Goal: Information Seeking & Learning: Understand process/instructions

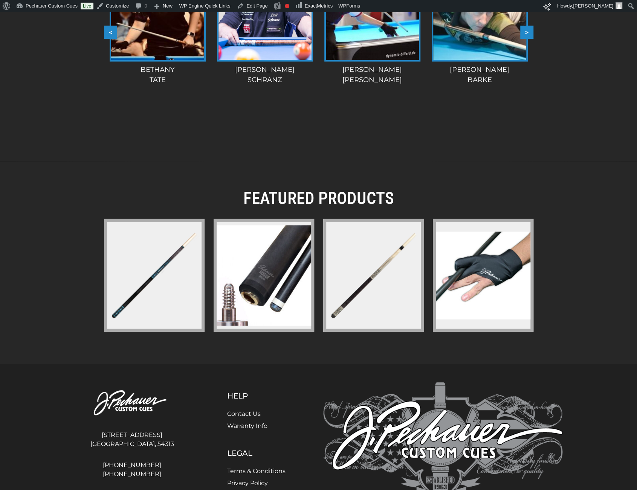
scroll to position [1026, 0]
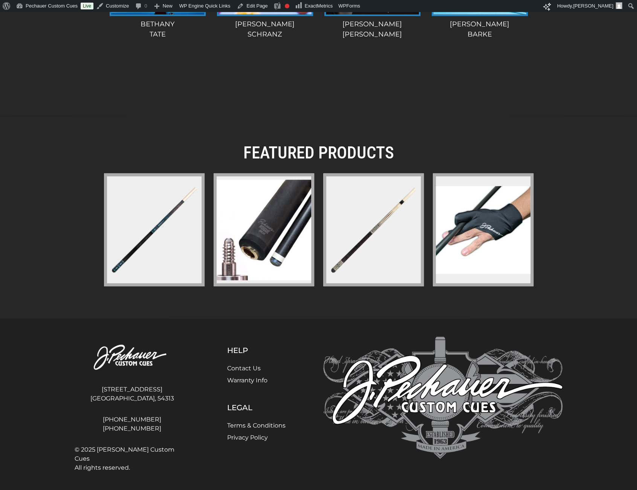
click at [243, 381] on link "Warranty Info" at bounding box center [247, 380] width 40 height 7
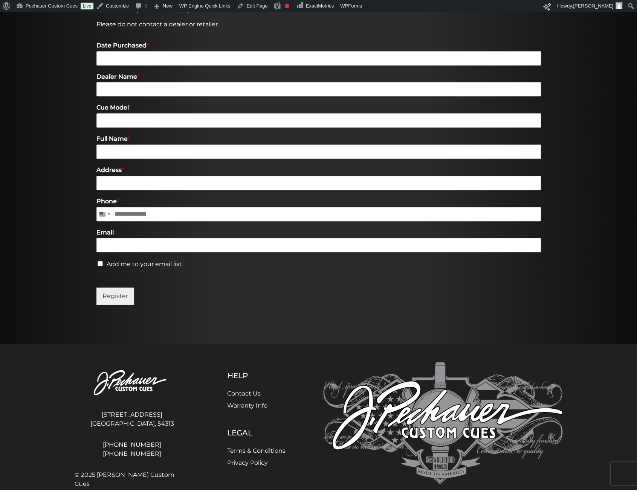
scroll to position [306, 0]
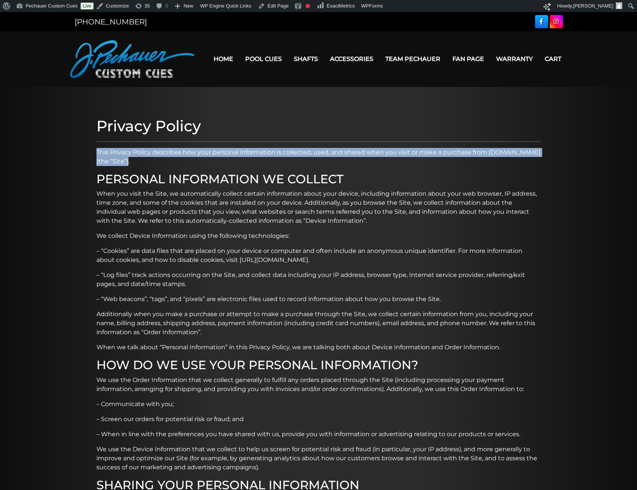
drag, startPoint x: 136, startPoint y: 165, endPoint x: 93, endPoint y: 155, distance: 43.5
copy p "This Privacy Policy describes how your personal information is collected, used,…"
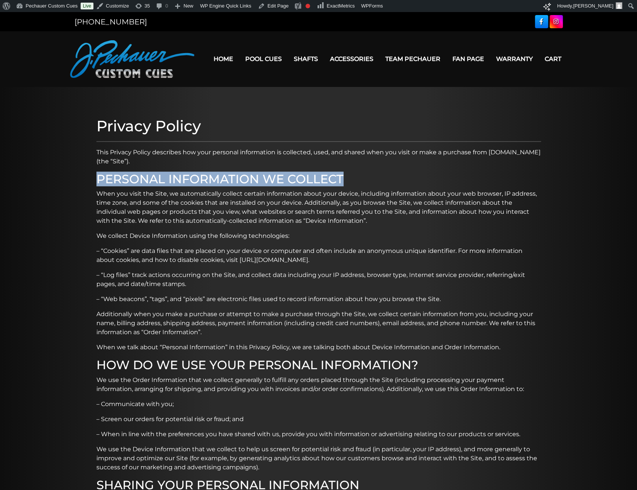
drag, startPoint x: 345, startPoint y: 177, endPoint x: 94, endPoint y: 182, distance: 250.8
copy h2 "PERSONAL INFORMATION WE COLLECT"
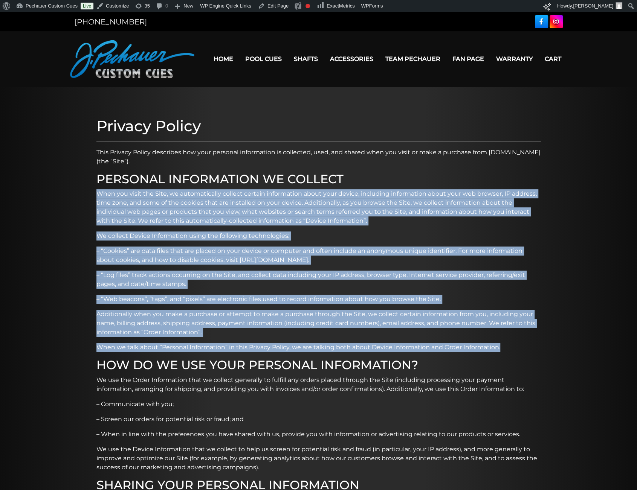
drag, startPoint x: 97, startPoint y: 194, endPoint x: 517, endPoint y: 342, distance: 445.0
copy div "When you visit the Site, we automatically collect certain information about you…"
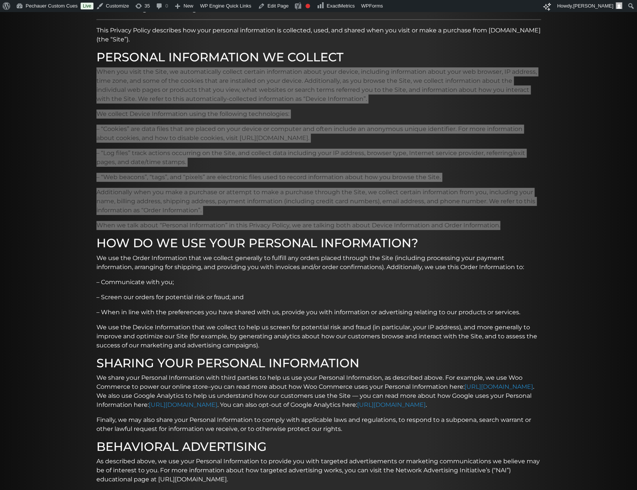
scroll to position [123, 0]
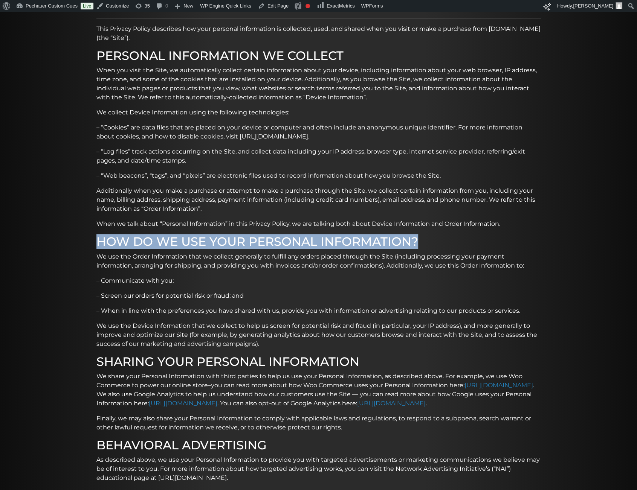
drag, startPoint x: 419, startPoint y: 241, endPoint x: 96, endPoint y: 247, distance: 322.3
click at [96, 247] on h2 "HOW DO WE USE YOUR PERSONAL INFORMATION?" at bounding box center [318, 242] width 444 height 14
copy h2 "HOW DO WE USE YOUR PERSONAL INFORMATION?"
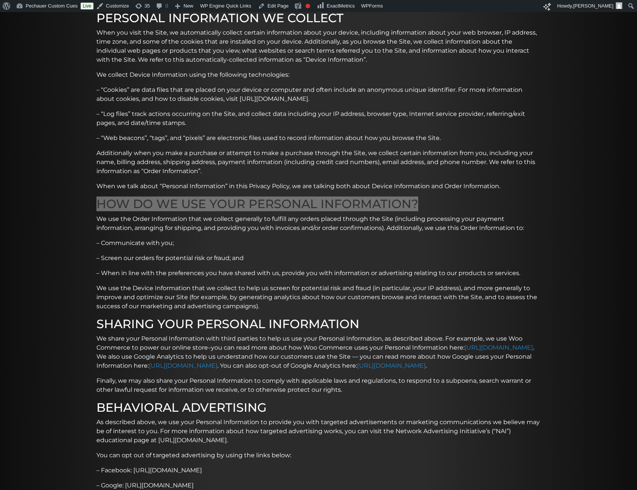
scroll to position [162, 0]
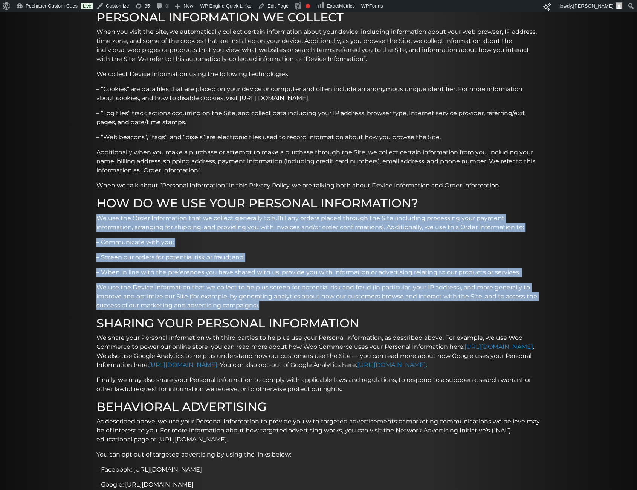
drag, startPoint x: 97, startPoint y: 221, endPoint x: 271, endPoint y: 305, distance: 193.8
click at [271, 305] on div "Privacy Policy This Privacy Policy describes how your personal information is c…" at bounding box center [319, 378] width 452 height 855
copy div "We use the Order Information that we collect generally to fulfill any orders pl…"
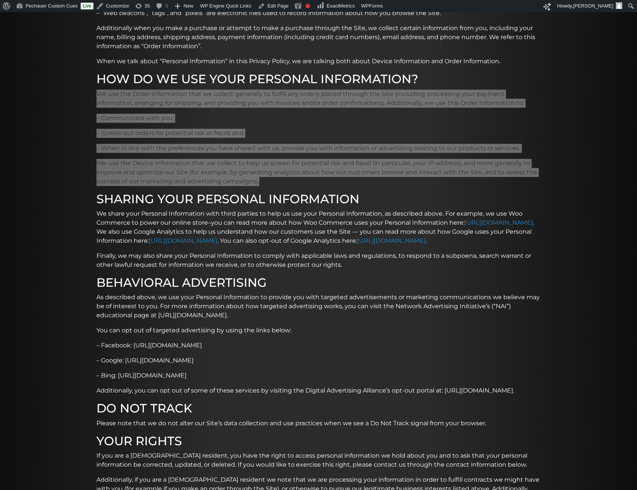
scroll to position [287, 0]
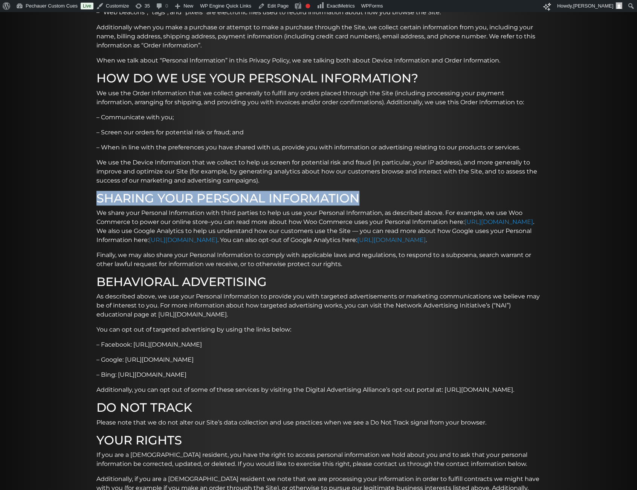
drag, startPoint x: 99, startPoint y: 196, endPoint x: 363, endPoint y: 190, distance: 264.0
click at [363, 190] on div "Privacy Policy This Privacy Policy describes how your personal information is c…" at bounding box center [319, 253] width 452 height 855
copy h2 "SHARING YOUR PERSONAL INFORMATION"
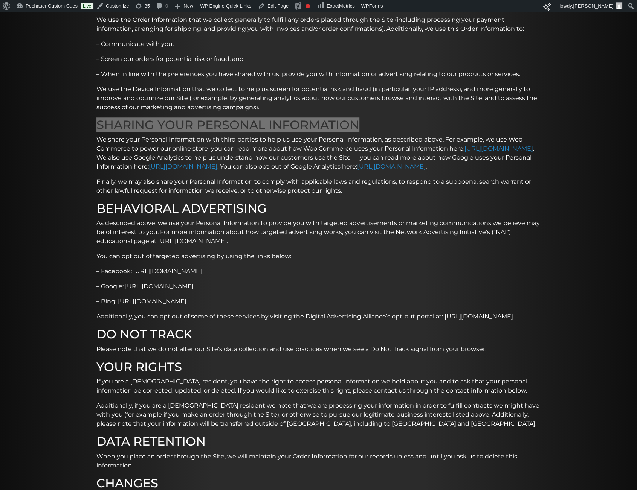
scroll to position [364, 0]
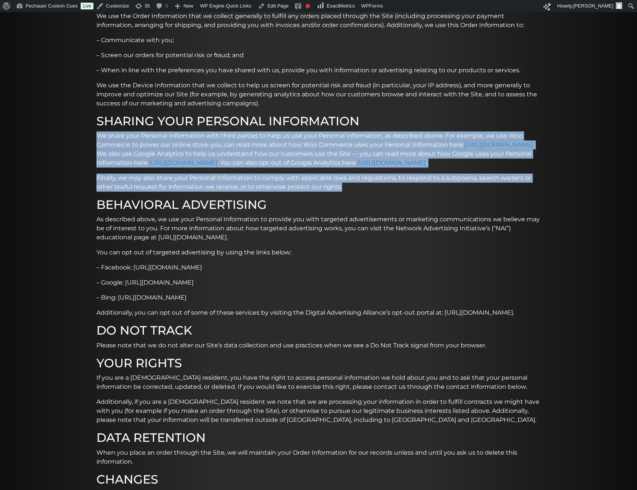
drag, startPoint x: 98, startPoint y: 136, endPoint x: 357, endPoint y: 195, distance: 266.0
click at [357, 195] on div "Privacy Policy This Privacy Policy describes how your personal information is c…" at bounding box center [319, 176] width 452 height 855
copy div "We share your Personal Information with third parties to help us use your Perso…"
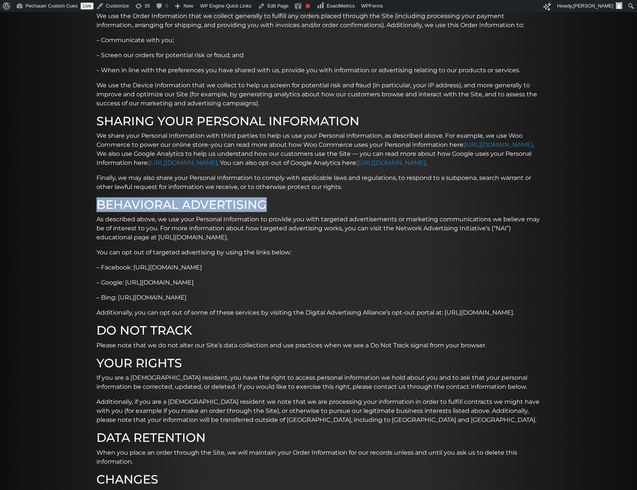
drag, startPoint x: 97, startPoint y: 213, endPoint x: 268, endPoint y: 209, distance: 171.0
click at [268, 209] on h2 "BEHAVIORAL ADVERTISING" at bounding box center [318, 205] width 444 height 14
copy h2 "BEHAVIORAL ADVERTISING"
drag, startPoint x: 97, startPoint y: 229, endPoint x: 536, endPoint y: 319, distance: 448.3
click at [536, 319] on div "Privacy Policy This Privacy Policy describes how your personal information is c…" at bounding box center [319, 176] width 452 height 855
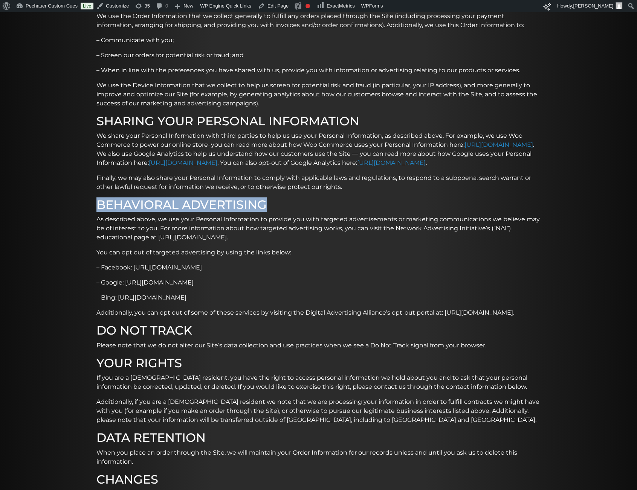
copy div "As described above, we use your Personal Information to provide you with target…"
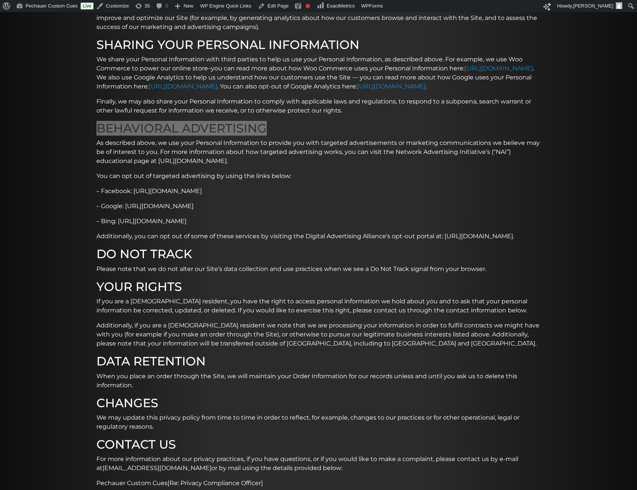
scroll to position [441, 0]
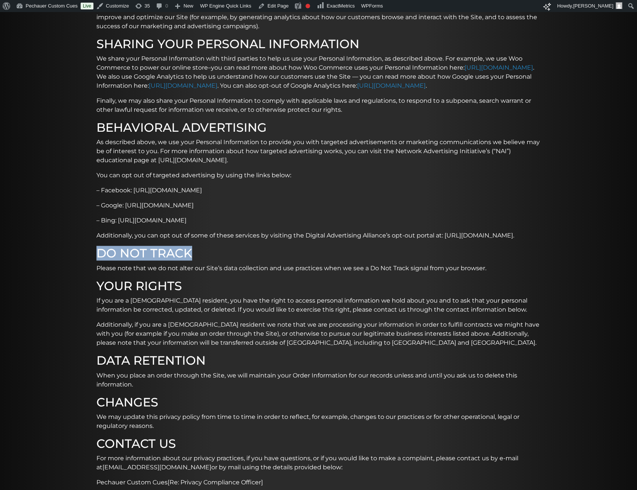
drag, startPoint x: 195, startPoint y: 264, endPoint x: 96, endPoint y: 266, distance: 99.0
click at [96, 266] on div "Privacy Policy This Privacy Policy describes how your personal information is c…" at bounding box center [319, 99] width 452 height 855
copy h2 "DO NOT TRACK"
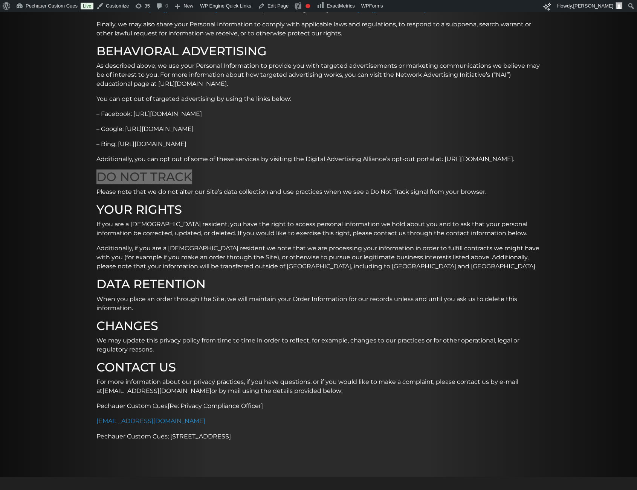
scroll to position [519, 0]
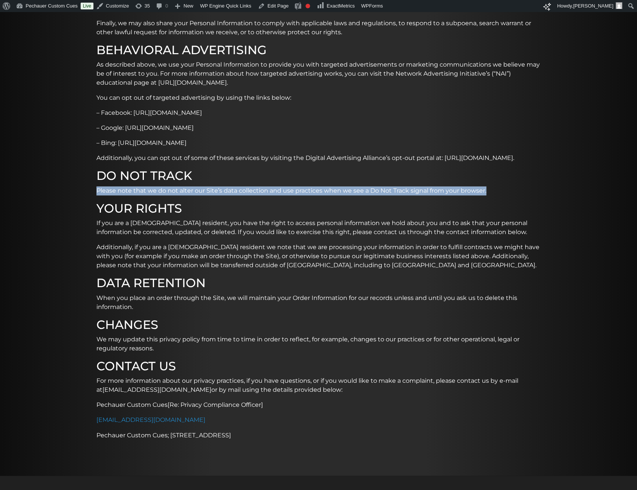
drag, startPoint x: 97, startPoint y: 198, endPoint x: 498, endPoint y: 201, distance: 400.6
click at [498, 195] on p "Please note that we do not alter our Site’s data collection and use practices w…" at bounding box center [318, 190] width 444 height 9
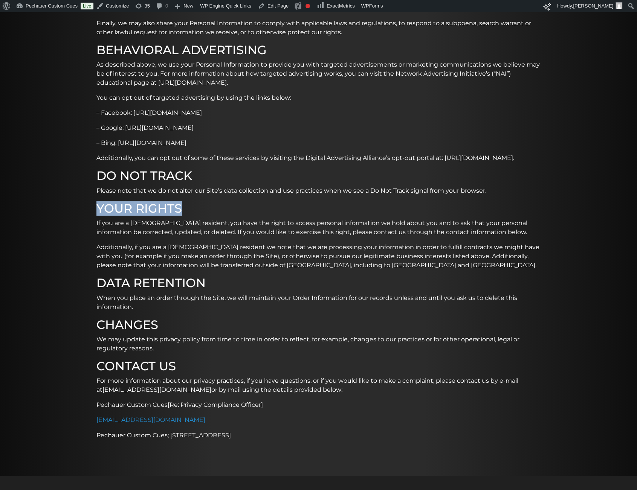
drag, startPoint x: 99, startPoint y: 215, endPoint x: 178, endPoint y: 213, distance: 79.8
click at [178, 213] on h2 "YOUR RIGHTS" at bounding box center [318, 208] width 444 height 14
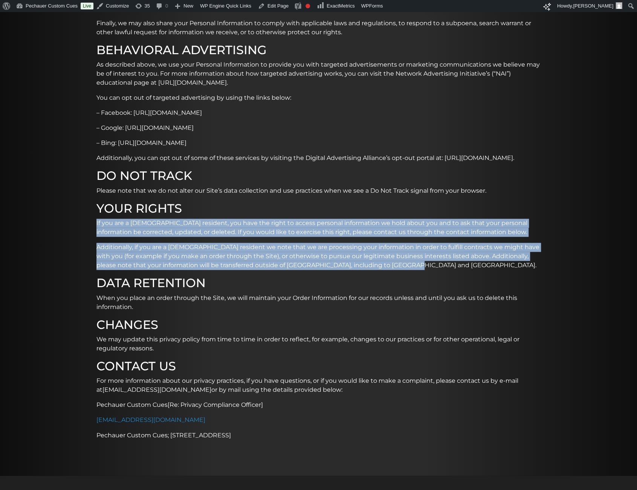
drag, startPoint x: 96, startPoint y: 232, endPoint x: 392, endPoint y: 275, distance: 299.1
click at [392, 275] on div "Privacy Policy This Privacy Policy describes how your personal information is c…" at bounding box center [319, 22] width 452 height 855
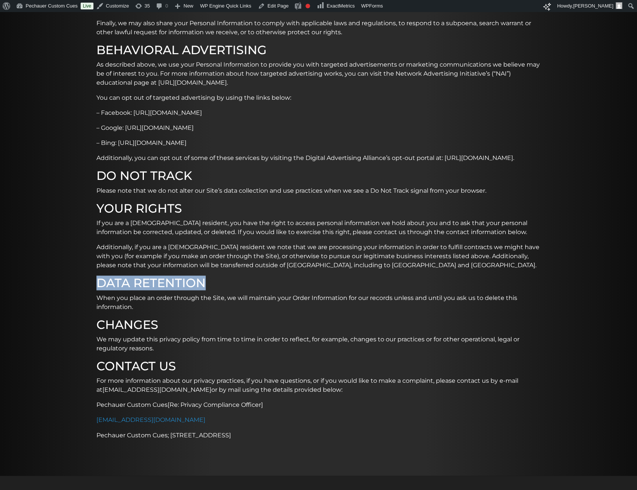
drag, startPoint x: 98, startPoint y: 294, endPoint x: 208, endPoint y: 290, distance: 109.6
click at [208, 290] on h2 "DATA RETENTION" at bounding box center [318, 283] width 444 height 14
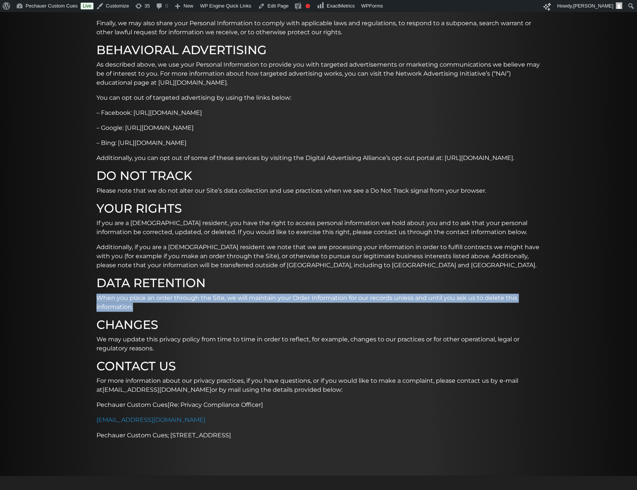
drag, startPoint x: 96, startPoint y: 307, endPoint x: 140, endPoint y: 314, distance: 43.9
click at [140, 312] on p "When you place an order through the Site, we will maintain your Order Informati…" at bounding box center [318, 303] width 444 height 18
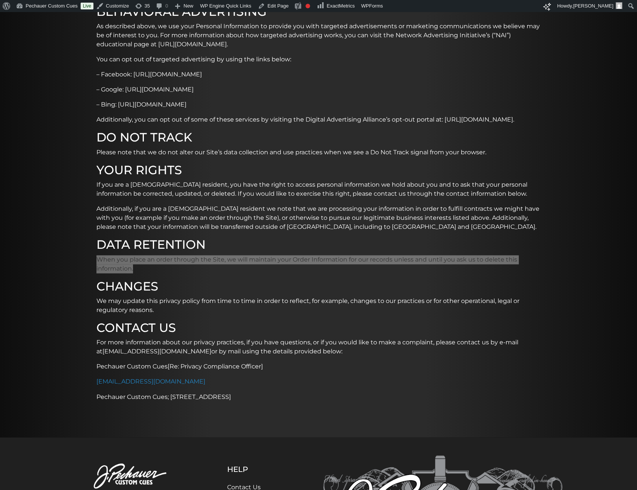
scroll to position [558, 0]
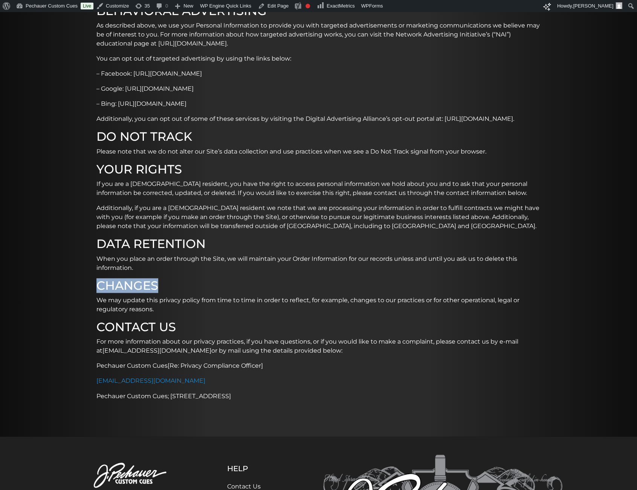
drag, startPoint x: 97, startPoint y: 294, endPoint x: 166, endPoint y: 294, distance: 69.3
click at [166, 293] on h2 "CHANGES" at bounding box center [318, 286] width 444 height 14
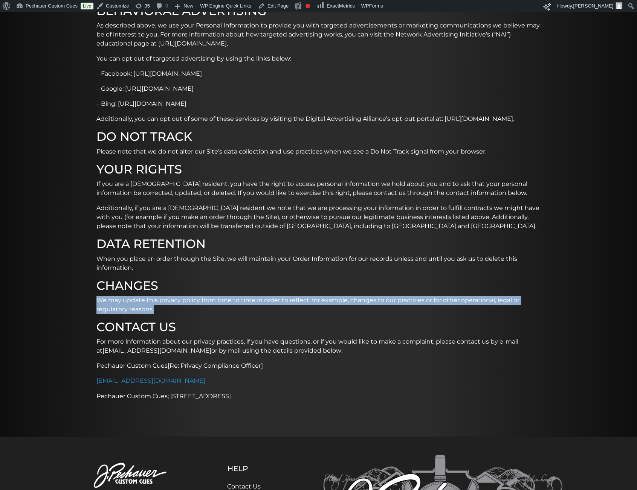
drag, startPoint x: 97, startPoint y: 309, endPoint x: 158, endPoint y: 318, distance: 62.4
click at [158, 314] on p "We may update this privacy policy from time to time in order to reflect, for ex…" at bounding box center [318, 305] width 444 height 18
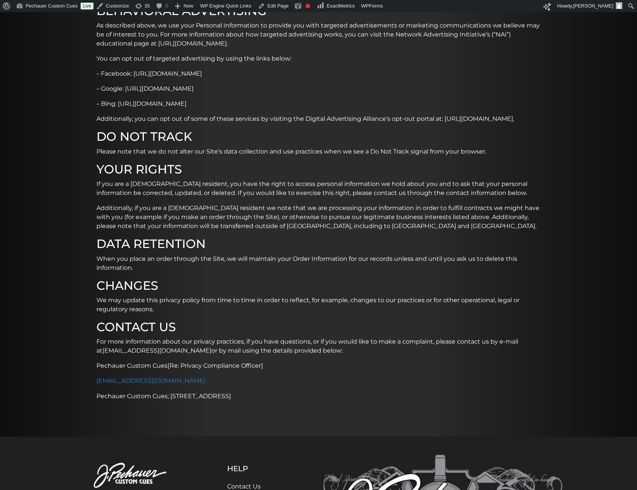
click at [156, 334] on h2 "CONTACT US" at bounding box center [318, 327] width 444 height 14
drag, startPoint x: 97, startPoint y: 337, endPoint x: 178, endPoint y: 334, distance: 81.0
click at [178, 334] on h2 "CONTACT US" at bounding box center [318, 327] width 444 height 14
drag, startPoint x: 96, startPoint y: 351, endPoint x: 290, endPoint y: 404, distance: 201.2
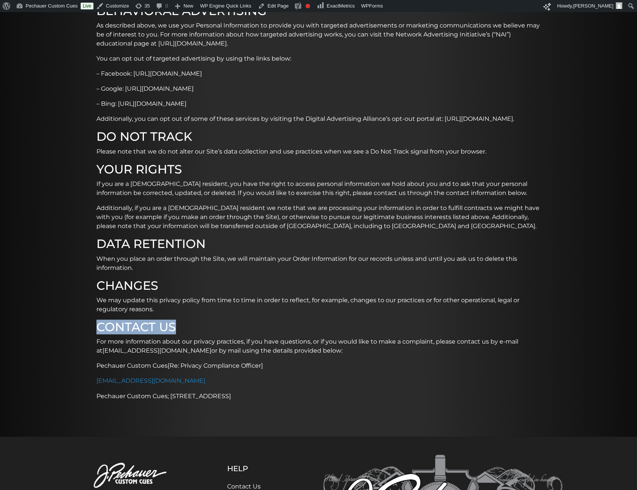
click at [254, 386] on p "sales@pechauer.com" at bounding box center [318, 380] width 444 height 9
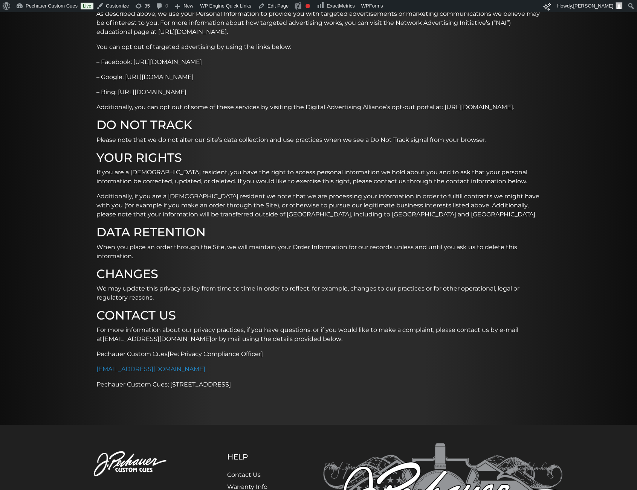
scroll to position [685, 0]
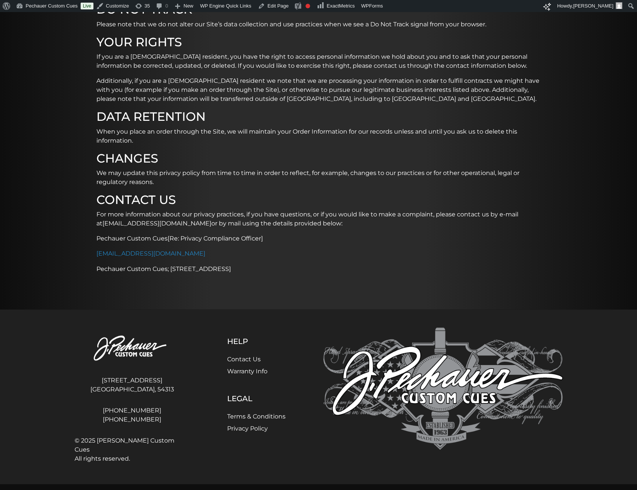
click at [244, 420] on link "Terms & Conditions" at bounding box center [256, 416] width 58 height 7
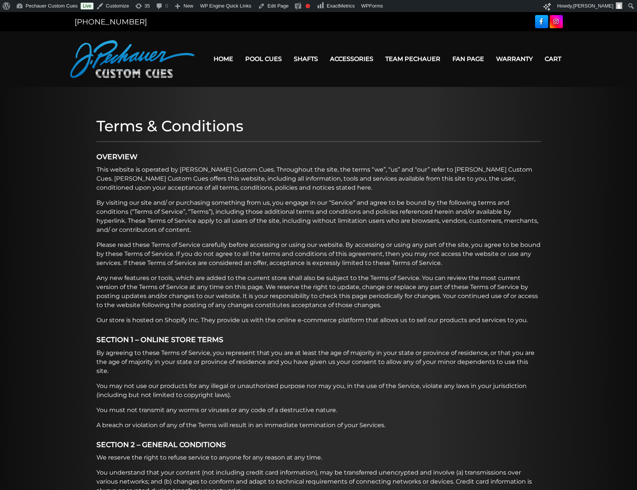
click at [139, 153] on h2 "OVERVIEW" at bounding box center [318, 155] width 444 height 14
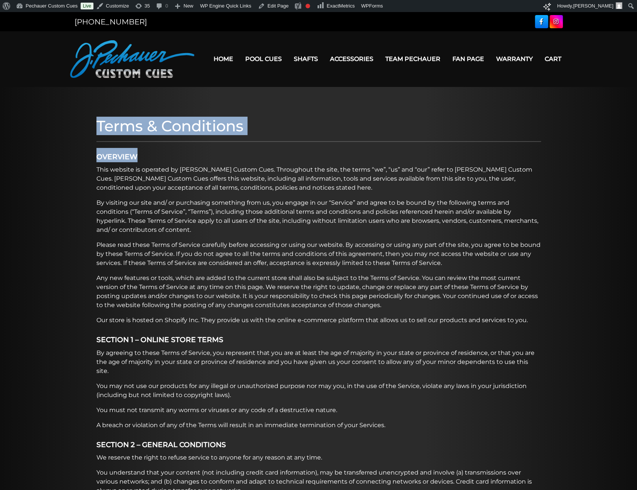
drag, startPoint x: 135, startPoint y: 156, endPoint x: 88, endPoint y: 158, distance: 46.7
copy section "Terms & Conditions OVERVIEW"
click at [104, 208] on p "By visiting our site and/ or purchasing something from us, you engage in our “S…" at bounding box center [318, 216] width 444 height 36
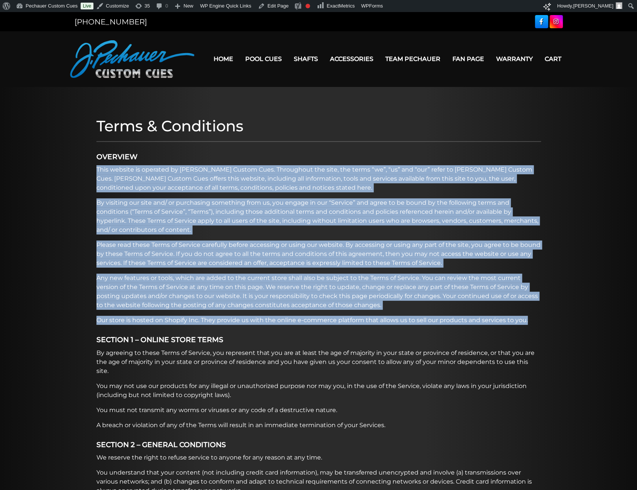
drag, startPoint x: 97, startPoint y: 170, endPoint x: 530, endPoint y: 321, distance: 459.0
copy div "This website is operated by J. Pechauer Custom Cues. Throughout the site, the t…"
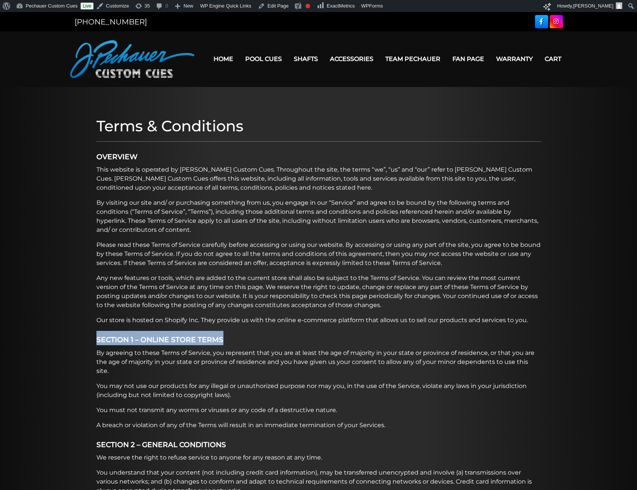
drag, startPoint x: 221, startPoint y: 338, endPoint x: 93, endPoint y: 345, distance: 128.9
copy strong "SECTION 1 – ONLINE STORE TERMS"
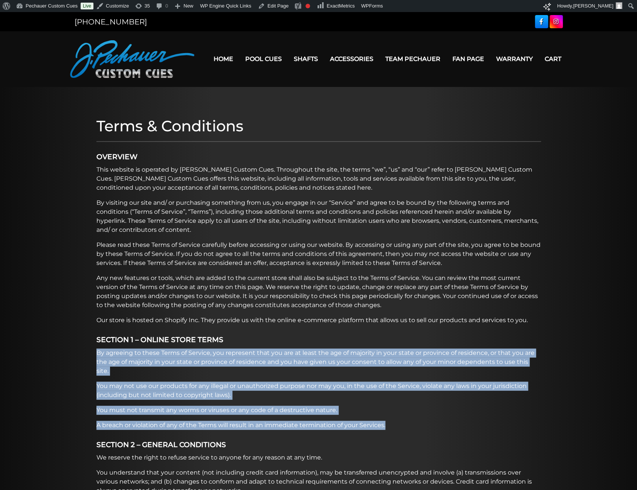
drag, startPoint x: 97, startPoint y: 354, endPoint x: 389, endPoint y: 408, distance: 297.4
copy div "By agreeing to these Terms of Service, you represent that you are at least the …"
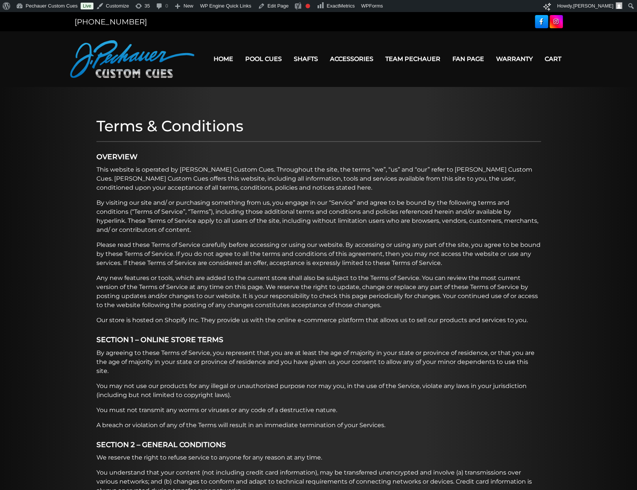
click at [114, 440] on strong "SECTION 2 – GENERAL CONDITIONS" at bounding box center [161, 444] width 130 height 9
drag, startPoint x: 96, startPoint y: 436, endPoint x: 230, endPoint y: 434, distance: 134.0
click at [230, 436] on h2 "SECTION 2 – GENERAL CONDITIONS" at bounding box center [318, 443] width 444 height 14
copy strong "SECTION 2 – GENERAL CONDITIONS"
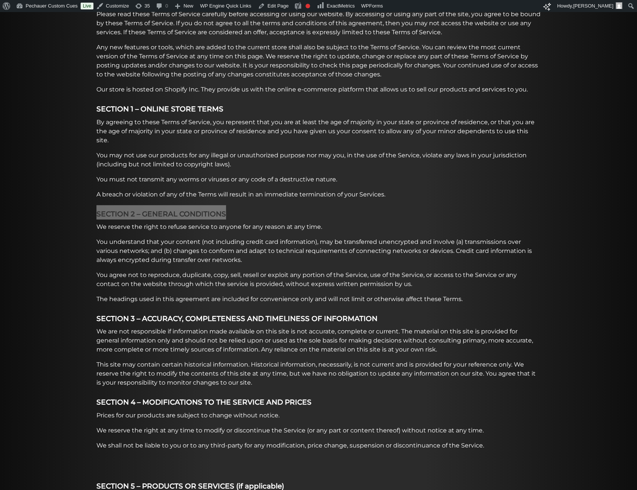
scroll to position [231, 0]
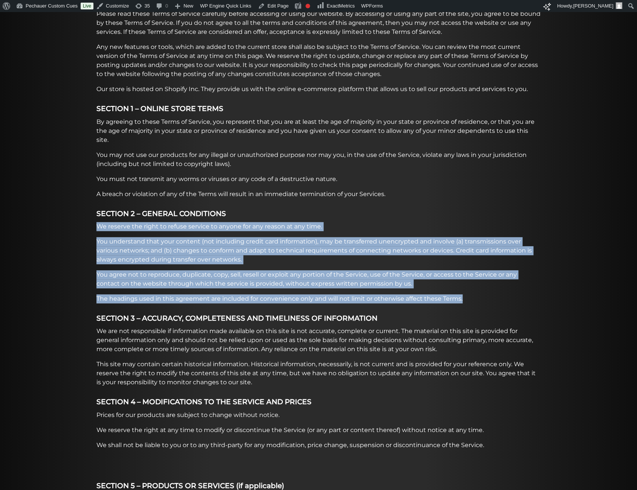
drag, startPoint x: 96, startPoint y: 217, endPoint x: 484, endPoint y: 286, distance: 393.5
copy div "We reserve the right to refuse service to anyone for any reason at any time. Yo…"
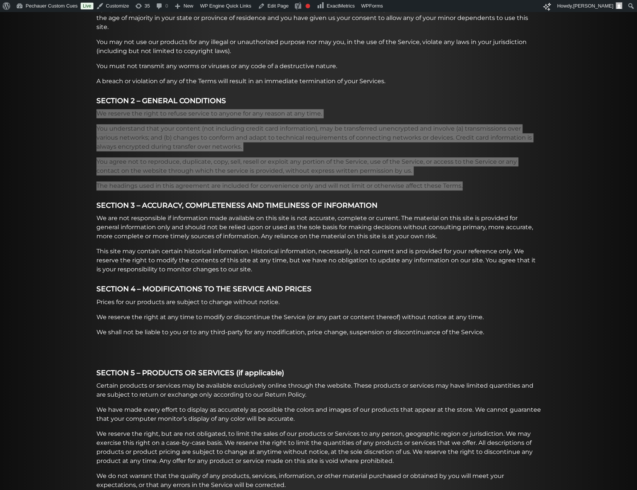
scroll to position [346, 0]
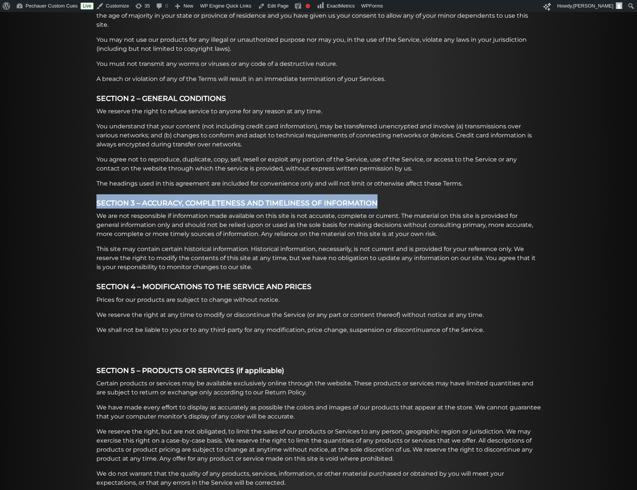
drag, startPoint x: 96, startPoint y: 195, endPoint x: 385, endPoint y: 183, distance: 289.0
copy strong "SECTION 3 – ACCURACY, COMPLETENESS AND TIMELINESS OF INFORMATION"
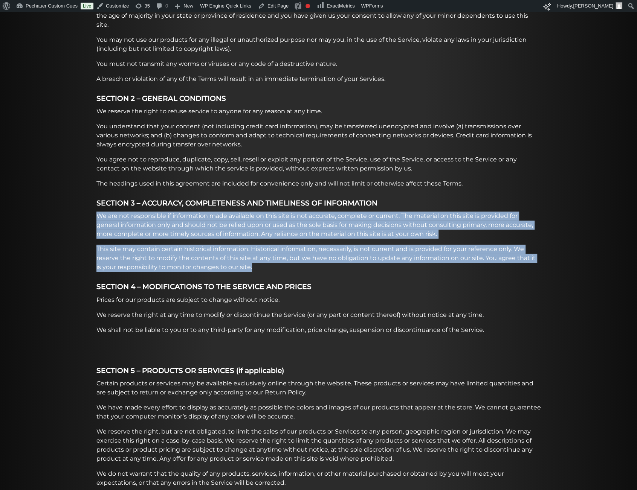
drag, startPoint x: 98, startPoint y: 206, endPoint x: 278, endPoint y: 259, distance: 188.2
copy div "We are not responsible if information made available on this site is not accura…"
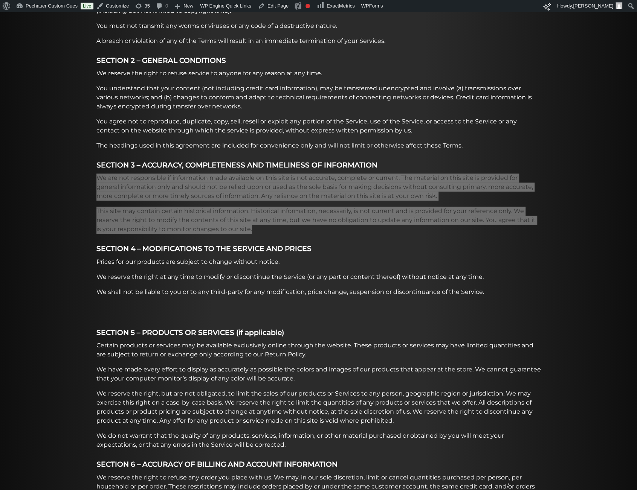
scroll to position [386, 0]
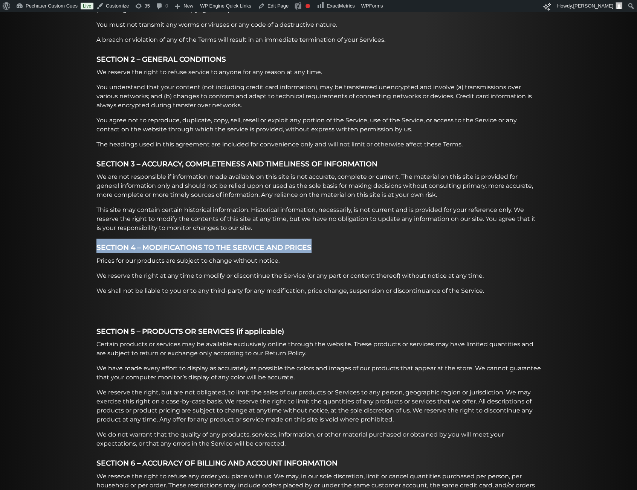
drag, startPoint x: 97, startPoint y: 238, endPoint x: 317, endPoint y: 229, distance: 220.0
copy strong "SECTION 4 – MODIFICATIONS TO THE SERVICE AND PRICES"
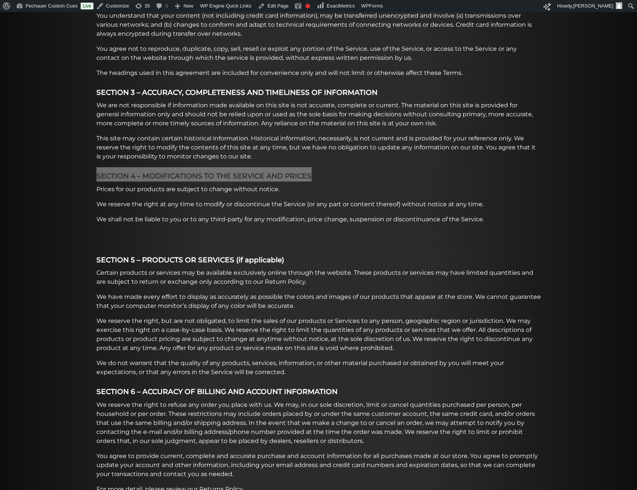
scroll to position [462, 0]
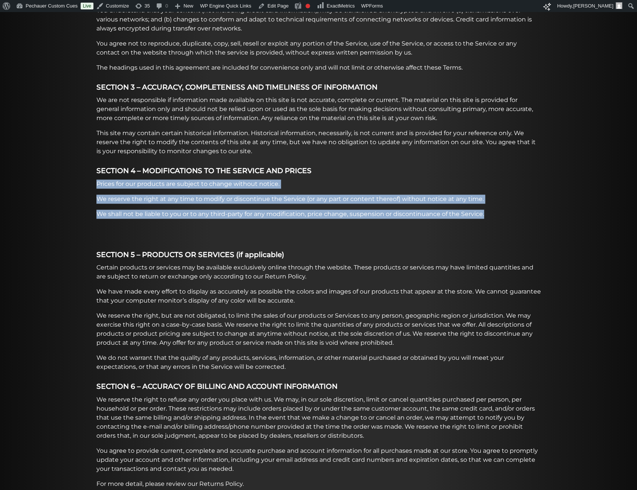
drag, startPoint x: 97, startPoint y: 173, endPoint x: 492, endPoint y: 204, distance: 396.1
copy div "Prices for our products are subject to change without notice. We reserve the ri…"
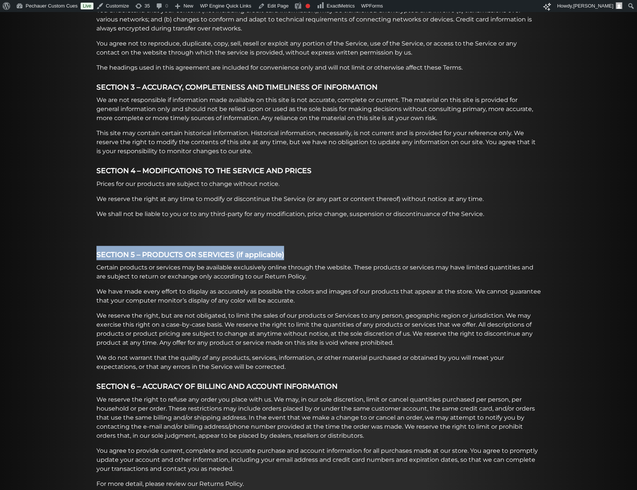
drag, startPoint x: 96, startPoint y: 243, endPoint x: 310, endPoint y: 239, distance: 213.9
click at [310, 246] on h2 "SECTION 5 – PRODUCTS OR SERVICES (if applicable)" at bounding box center [318, 253] width 444 height 14
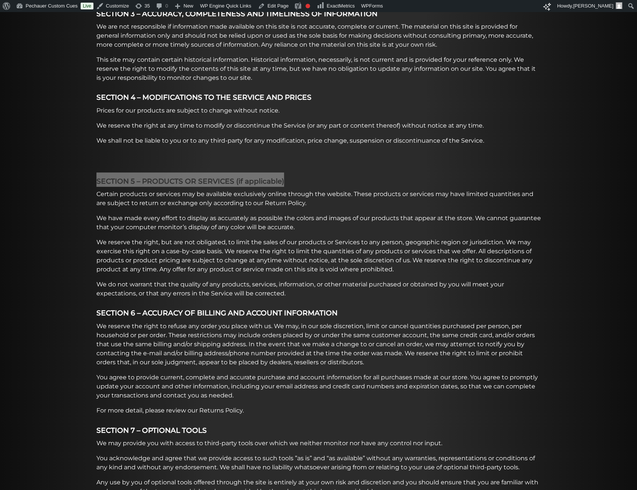
scroll to position [539, 0]
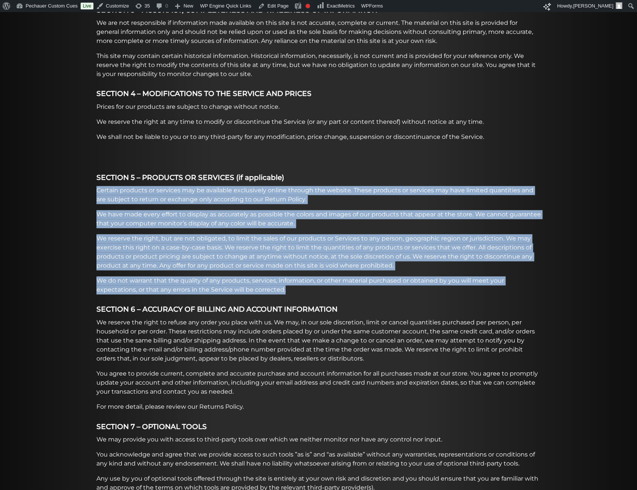
drag, startPoint x: 97, startPoint y: 180, endPoint x: 292, endPoint y: 280, distance: 218.5
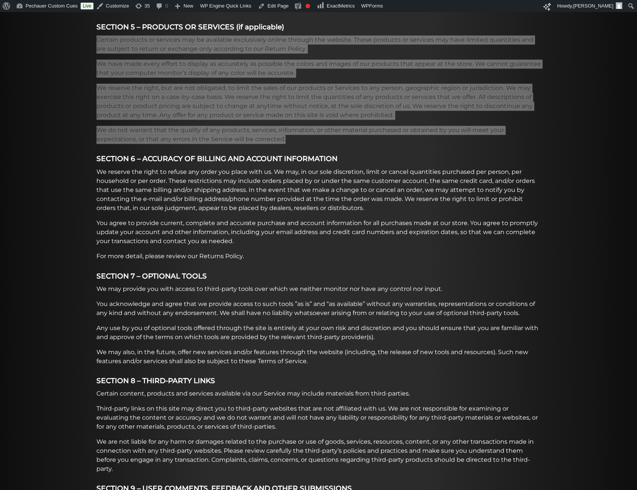
scroll to position [693, 0]
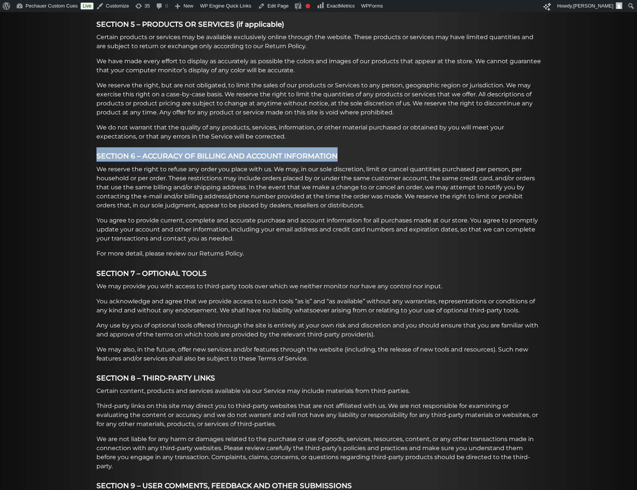
drag, startPoint x: 96, startPoint y: 148, endPoint x: 352, endPoint y: 138, distance: 255.8
click at [352, 138] on div "Terms & Conditions OVERVIEW This website is operated by J. Pechauer Custom Cues…" at bounding box center [319, 466] width 452 height 2091
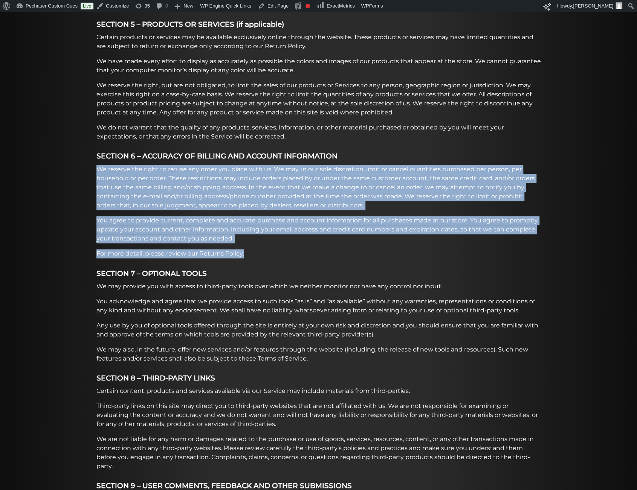
drag, startPoint x: 98, startPoint y: 160, endPoint x: 254, endPoint y: 244, distance: 177.3
click at [254, 244] on div "Terms & Conditions OVERVIEW This website is operated by J. Pechauer Custom Cues…" at bounding box center [319, 466] width 452 height 2091
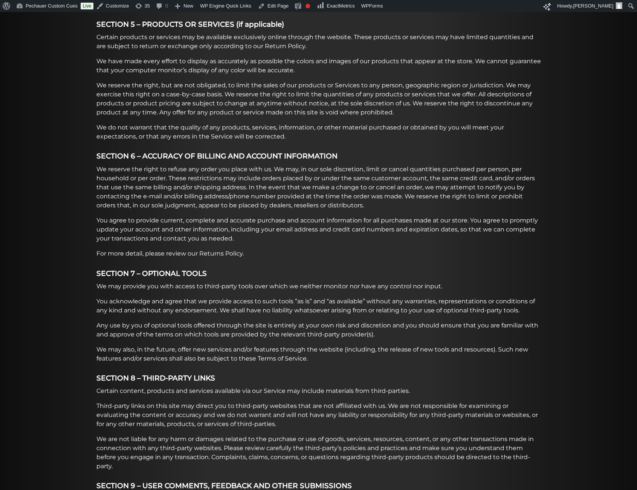
click at [132, 285] on div "Terms & Conditions OVERVIEW This website is operated by J. Pechauer Custom Cues…" at bounding box center [319, 466] width 452 height 2091
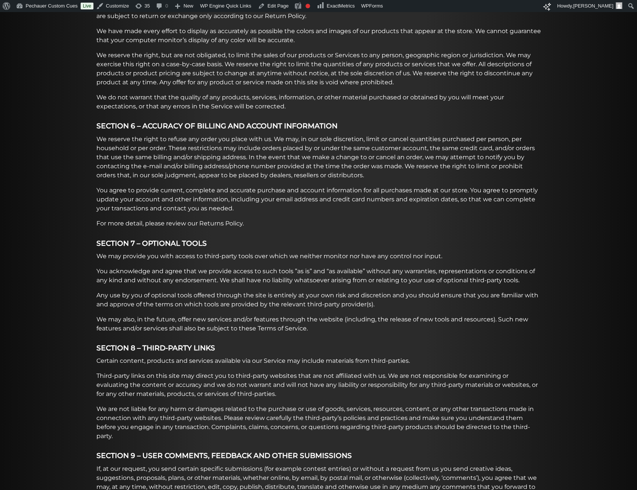
scroll to position [732, 0]
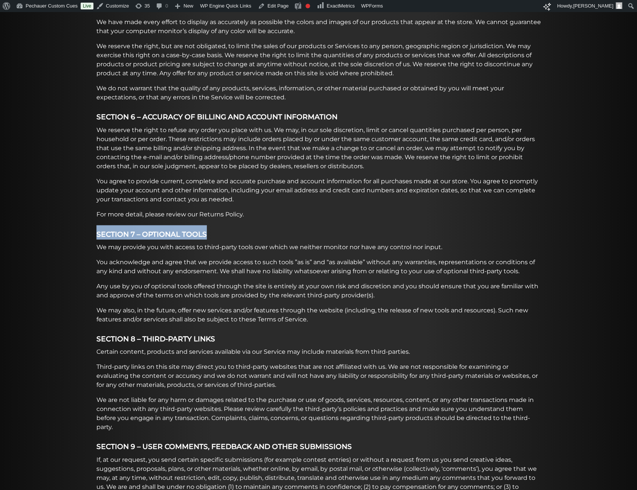
drag, startPoint x: 98, startPoint y: 224, endPoint x: 207, endPoint y: 225, distance: 109.9
click at [207, 225] on h2 "SECTION 7 – OPTIONAL TOOLS" at bounding box center [318, 232] width 444 height 14
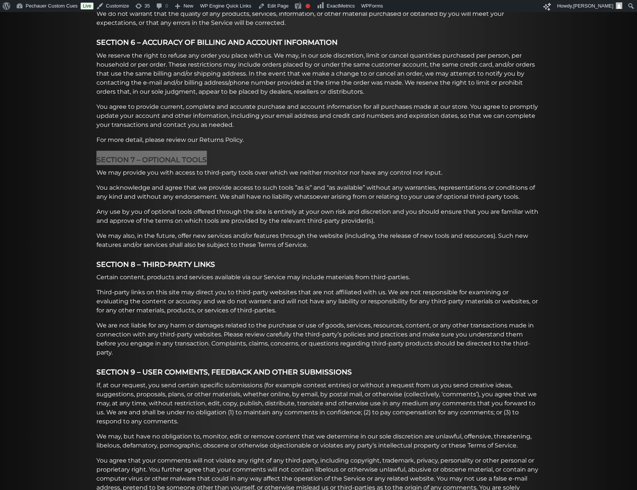
scroll to position [809, 0]
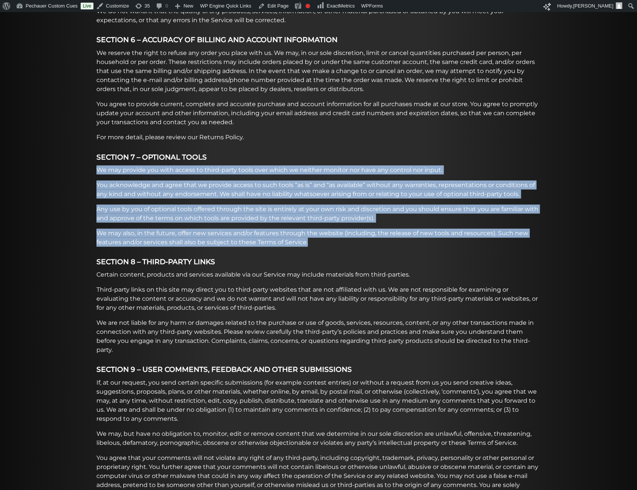
drag, startPoint x: 97, startPoint y: 159, endPoint x: 307, endPoint y: 229, distance: 221.4
click at [307, 229] on div "Terms & Conditions OVERVIEW This website is operated by J. Pechauer Custom Cues…" at bounding box center [319, 349] width 452 height 2091
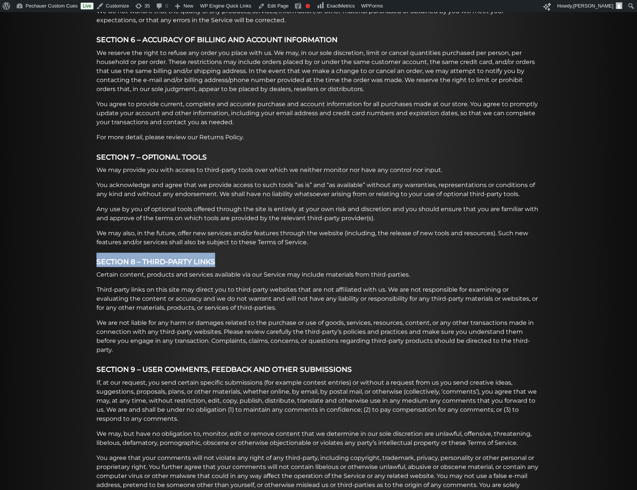
drag, startPoint x: 96, startPoint y: 253, endPoint x: 218, endPoint y: 250, distance: 121.7
click at [218, 253] on h2 "SECTION 8 – THIRD-PARTY LINKS" at bounding box center [318, 260] width 444 height 14
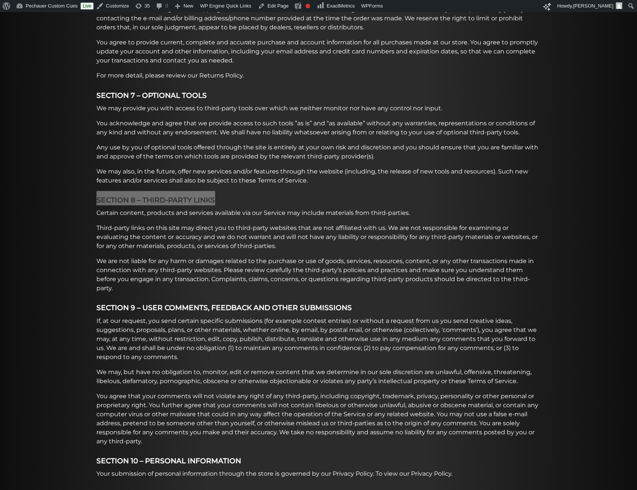
scroll to position [885, 0]
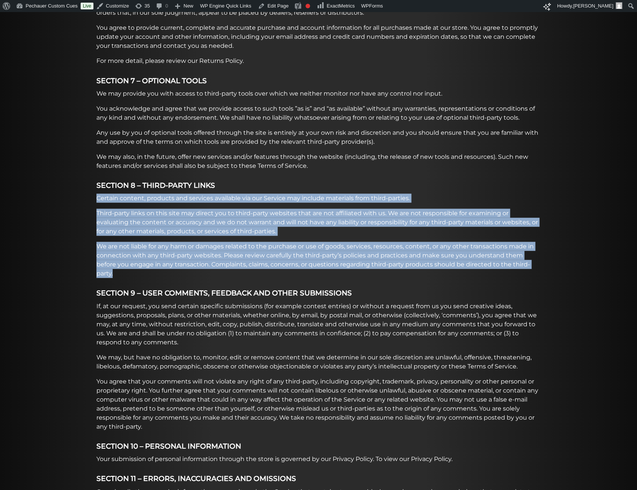
drag, startPoint x: 97, startPoint y: 191, endPoint x: 118, endPoint y: 262, distance: 74.7
click at [118, 262] on div "Terms & Conditions OVERVIEW This website is operated by J. Pechauer Custom Cues…" at bounding box center [319, 273] width 452 height 2091
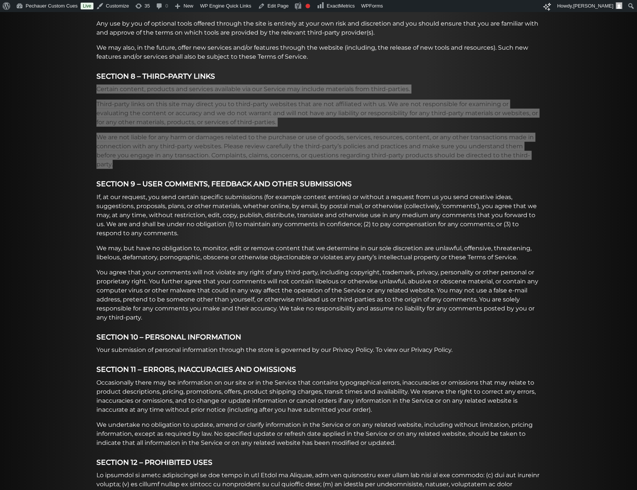
scroll to position [1001, 0]
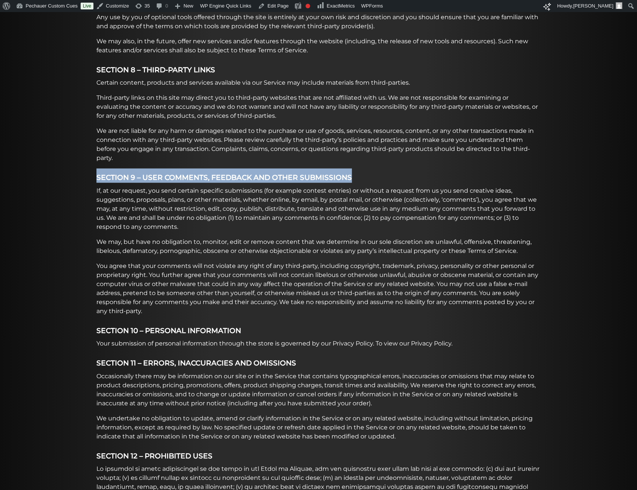
drag, startPoint x: 96, startPoint y: 168, endPoint x: 361, endPoint y: 166, distance: 264.7
click at [361, 169] on h2 "SECTION 9 – USER COMMENTS, FEEDBACK AND OTHER SUBMISSIONS" at bounding box center [318, 176] width 444 height 14
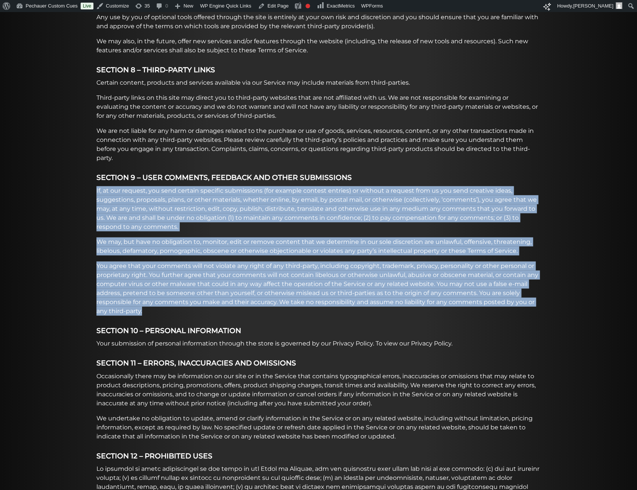
drag, startPoint x: 96, startPoint y: 180, endPoint x: 151, endPoint y: 300, distance: 132.2
click at [151, 300] on div "Terms & Conditions OVERVIEW This website is operated by J. Pechauer Custom Cues…" at bounding box center [319, 158] width 452 height 2091
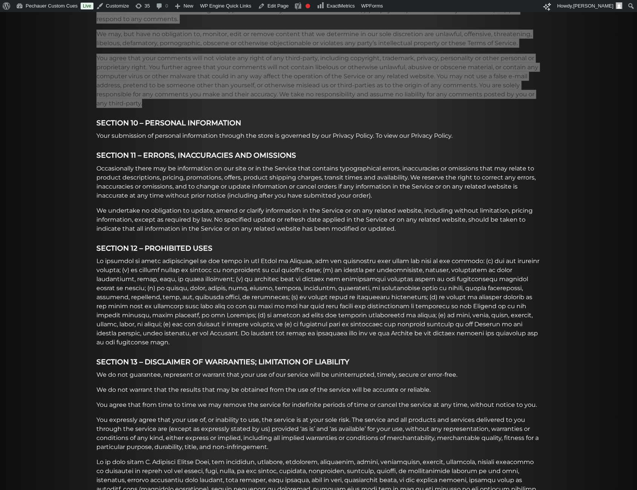
scroll to position [1209, 0]
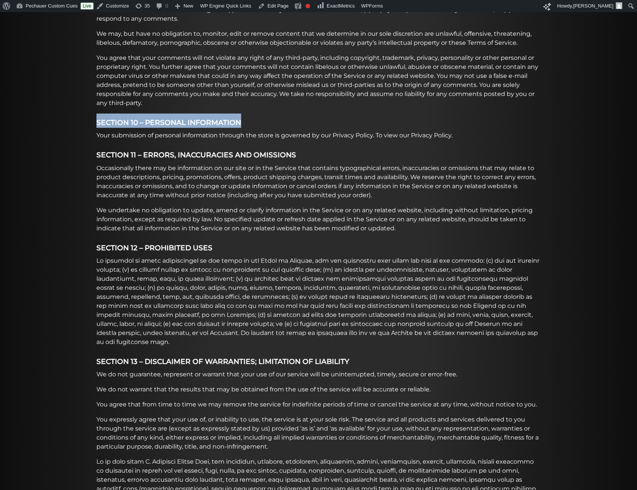
drag, startPoint x: 96, startPoint y: 113, endPoint x: 241, endPoint y: 108, distance: 145.0
click at [241, 114] on h2 "SECTION 10 – PERSONAL INFORMATION" at bounding box center [318, 121] width 444 height 14
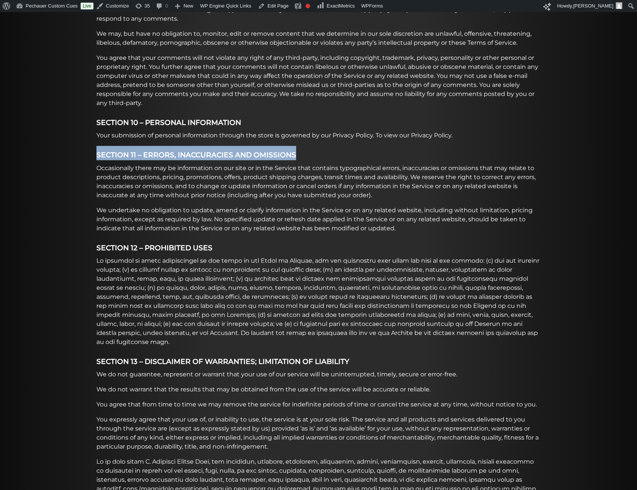
drag, startPoint x: 96, startPoint y: 146, endPoint x: 299, endPoint y: 151, distance: 203.0
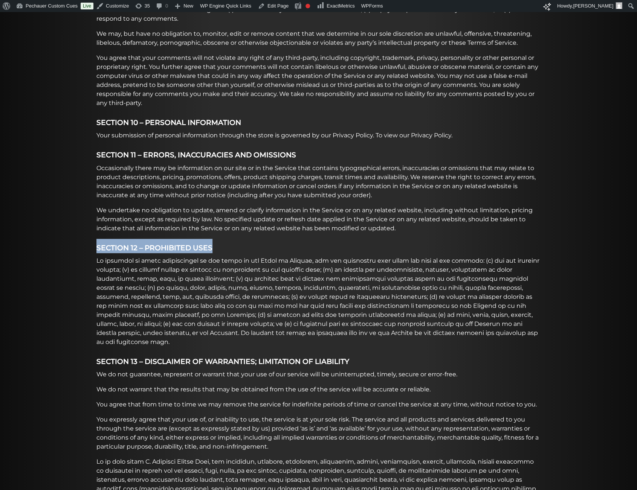
drag, startPoint x: 96, startPoint y: 239, endPoint x: 215, endPoint y: 238, distance: 118.6
click at [215, 239] on h2 "SECTION 12 – PROHIBITED USES" at bounding box center [318, 246] width 444 height 14
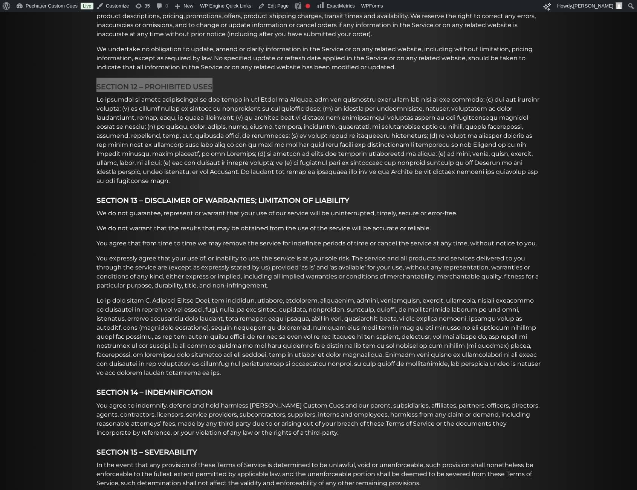
scroll to position [1371, 0]
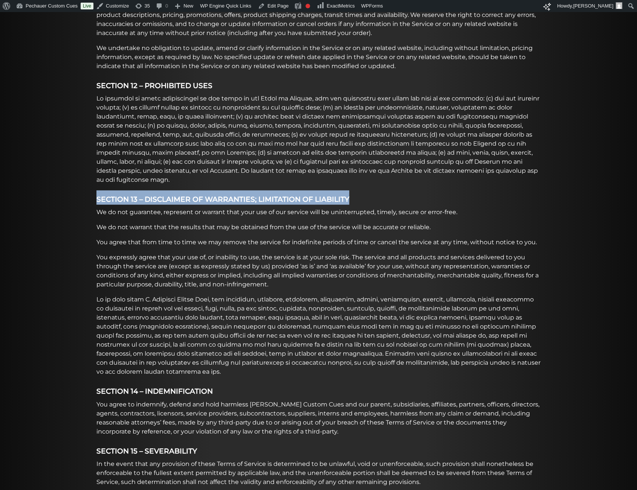
drag, startPoint x: 96, startPoint y: 179, endPoint x: 349, endPoint y: 185, distance: 253.1
click at [349, 190] on h2 "SECTION 13 – DISCLAIMER OF WARRANTIES; LIMITATION OF LIABILITY" at bounding box center [318, 197] width 444 height 14
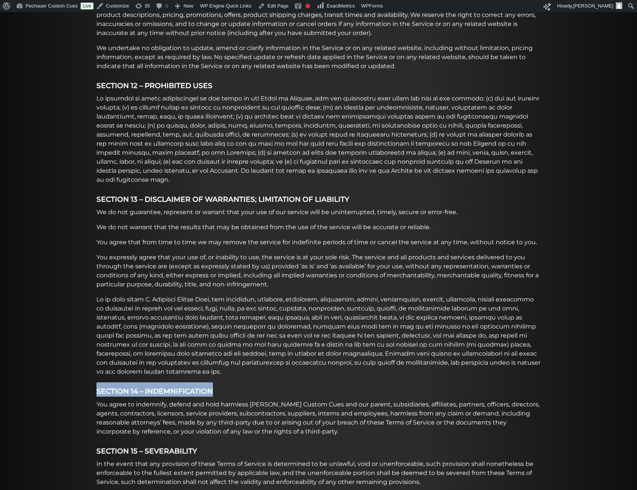
drag, startPoint x: 97, startPoint y: 366, endPoint x: 222, endPoint y: 363, distance: 125.0
click at [222, 383] on h2 "SECTION 14 – INDEMNIFICATION" at bounding box center [318, 390] width 444 height 14
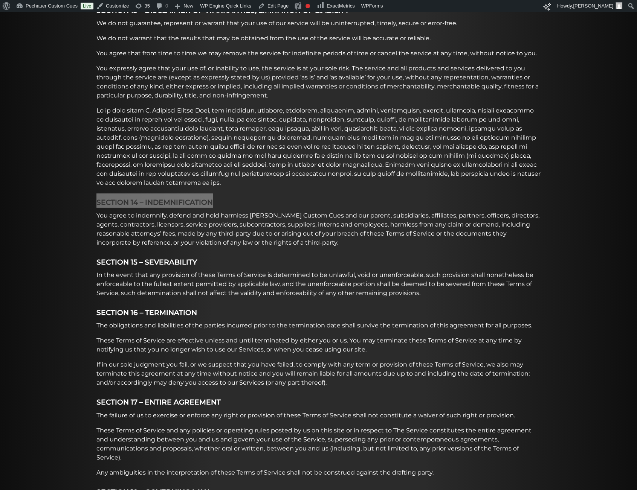
scroll to position [1562, 0]
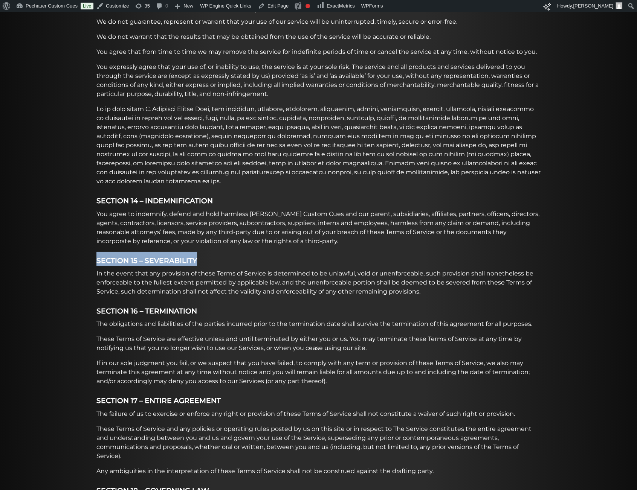
drag, startPoint x: 98, startPoint y: 231, endPoint x: 207, endPoint y: 233, distance: 109.6
click at [207, 252] on h2 "SECTION 15 – SEVERABILITY" at bounding box center [318, 259] width 444 height 14
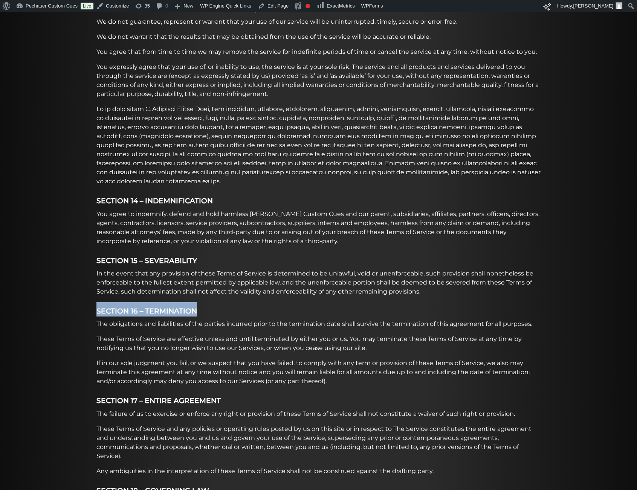
drag, startPoint x: 96, startPoint y: 283, endPoint x: 217, endPoint y: 283, distance: 120.9
click at [217, 302] on h2 "SECTION 16 – TERMINATION" at bounding box center [318, 309] width 444 height 14
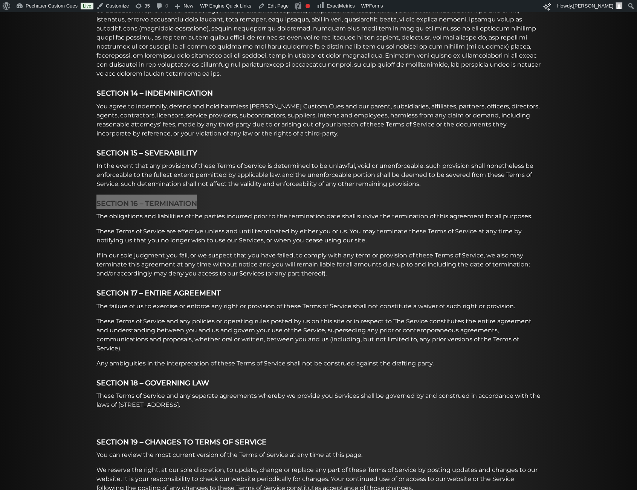
scroll to position [1676, 0]
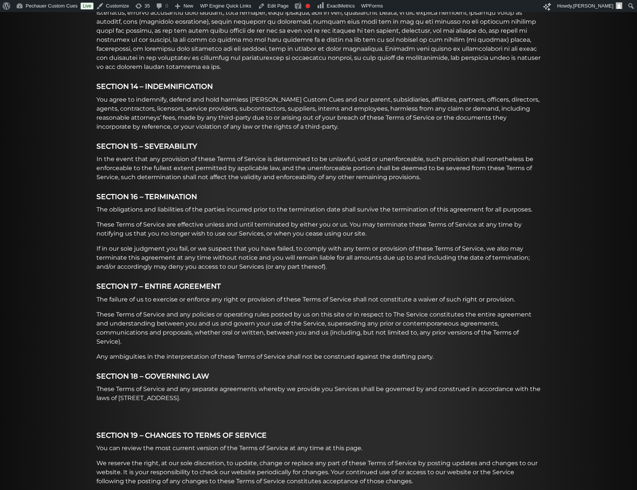
click at [120, 282] on strong "SECTION 17 – ENTIRE AGREEMENT" at bounding box center [158, 286] width 124 height 9
drag, startPoint x: 97, startPoint y: 259, endPoint x: 227, endPoint y: 255, distance: 129.6
click at [227, 277] on h2 "SECTION 17 – ENTIRE AGREEMENT" at bounding box center [318, 284] width 444 height 14
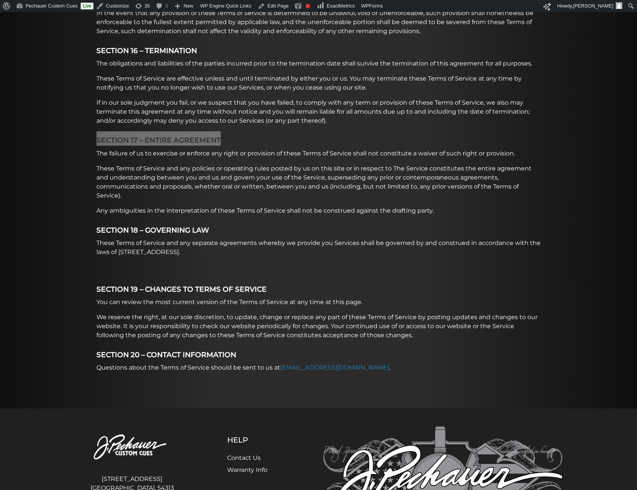
scroll to position [1829, 0]
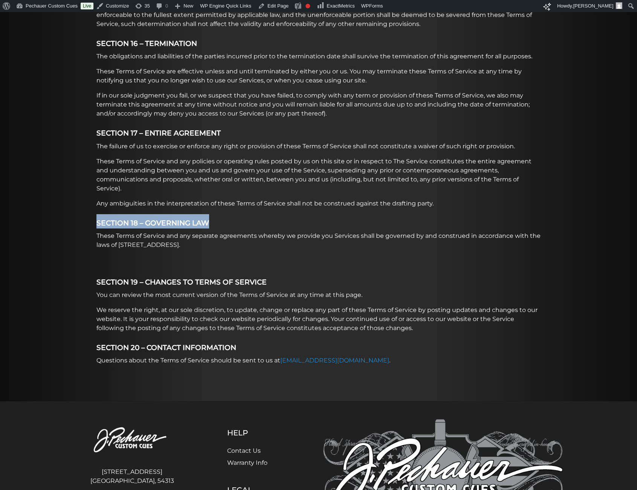
drag, startPoint x: 97, startPoint y: 196, endPoint x: 245, endPoint y: 190, distance: 148.4
click at [245, 214] on h2 "SECTION 18 – GOVERNING LAW" at bounding box center [318, 221] width 444 height 14
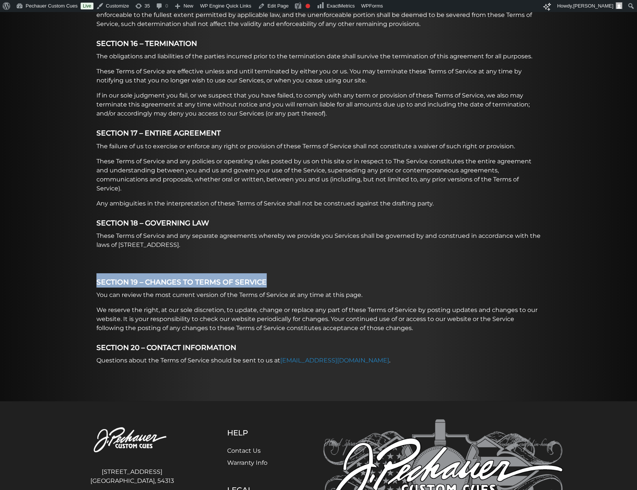
drag, startPoint x: 96, startPoint y: 253, endPoint x: 268, endPoint y: 256, distance: 171.7
click at [268, 273] on h2 "SECTION 19 – CHANGES TO TERMS OF SERVICE" at bounding box center [318, 280] width 444 height 14
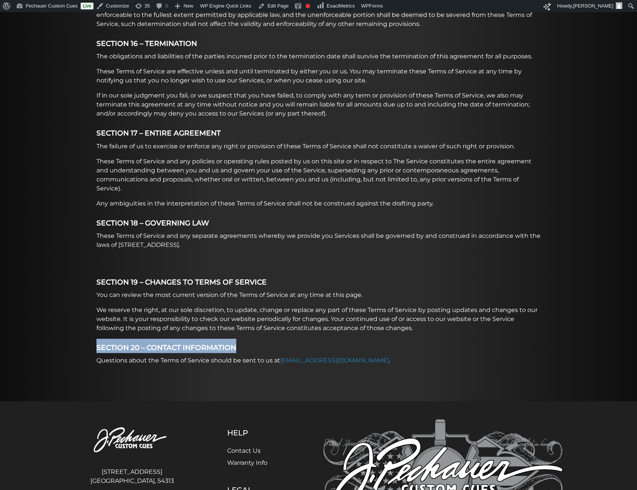
drag, startPoint x: 96, startPoint y: 322, endPoint x: 241, endPoint y: 323, distance: 144.9
click at [241, 339] on h2 "SECTION 20 – CONTACT INFORMATION" at bounding box center [318, 346] width 444 height 14
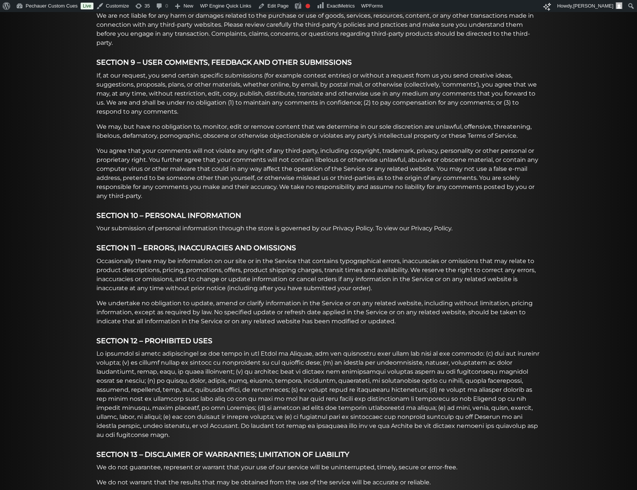
scroll to position [1116, 0]
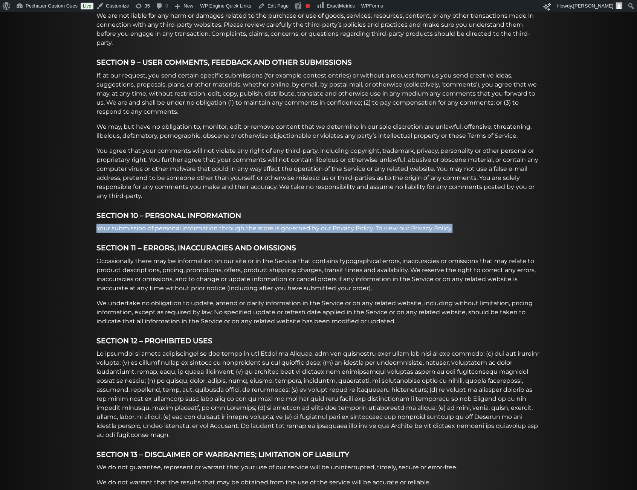
drag, startPoint x: 96, startPoint y: 220, endPoint x: 460, endPoint y: 223, distance: 364.1
click at [460, 224] on p "Your submission of personal information through the store is governed by our Pr…" at bounding box center [318, 228] width 444 height 9
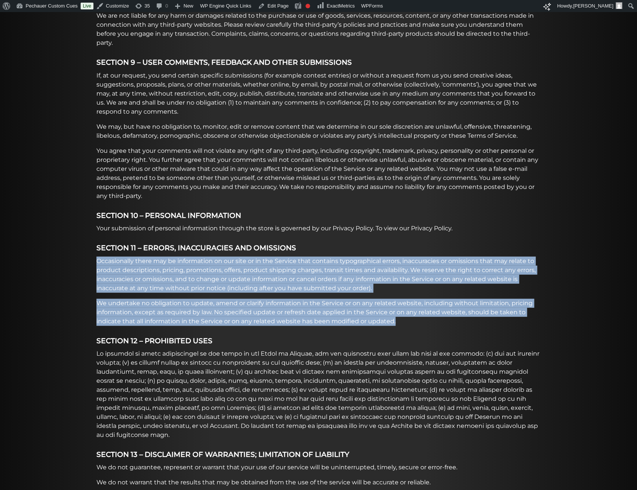
drag, startPoint x: 96, startPoint y: 252, endPoint x: 403, endPoint y: 317, distance: 313.6
click at [403, 317] on div "Terms & Conditions OVERVIEW This website is operated by J. Pechauer Custom Cues…" at bounding box center [319, 42] width 452 height 2091
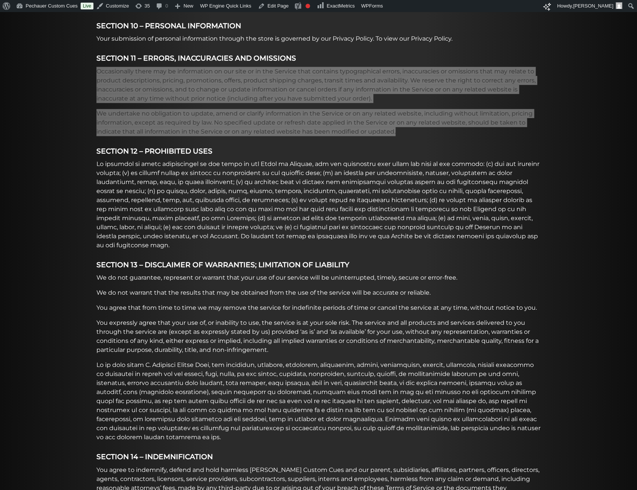
scroll to position [1306, 0]
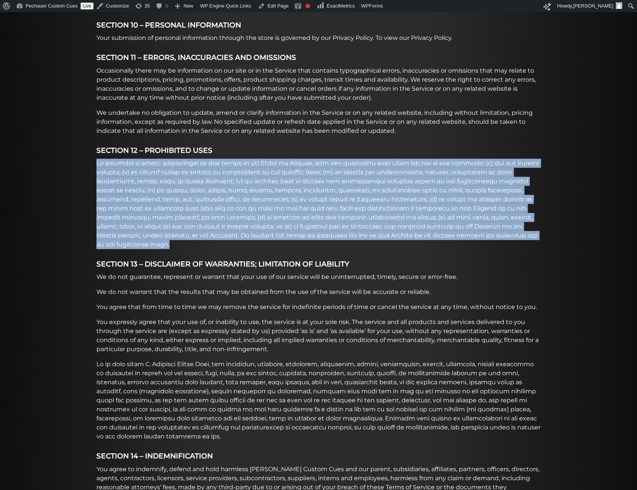
drag, startPoint x: 97, startPoint y: 153, endPoint x: 424, endPoint y: 229, distance: 335.9
click at [424, 229] on p at bounding box center [318, 204] width 444 height 90
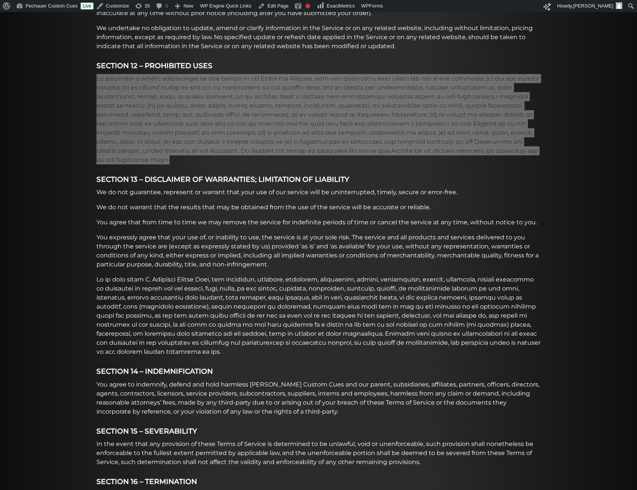
scroll to position [1393, 0]
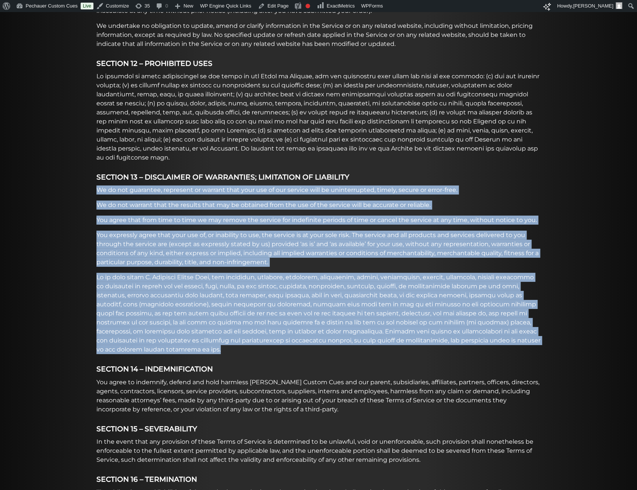
drag, startPoint x: 96, startPoint y: 170, endPoint x: 530, endPoint y: 323, distance: 459.9
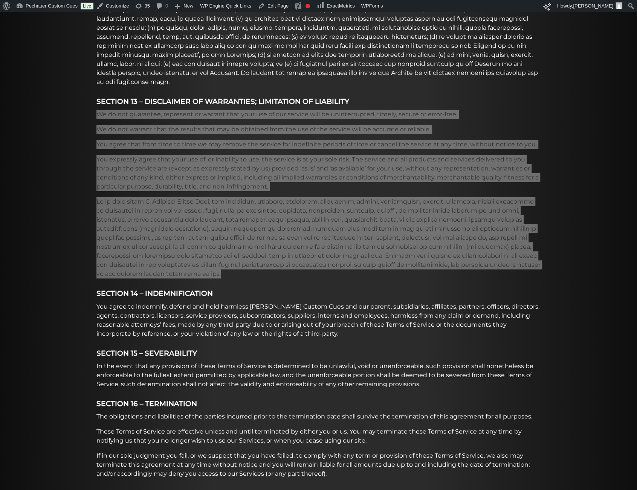
scroll to position [1470, 0]
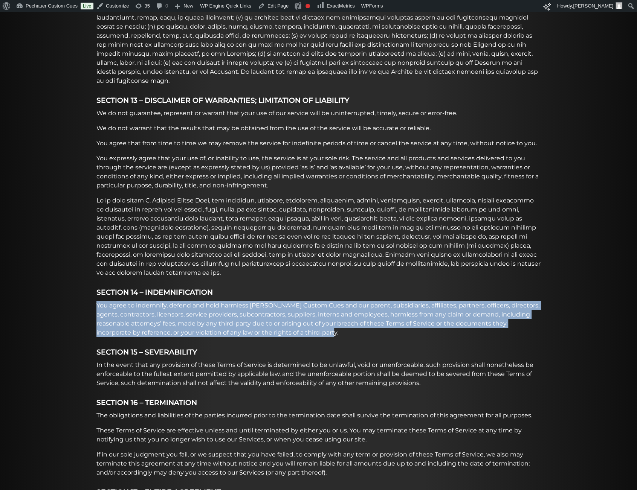
drag, startPoint x: 97, startPoint y: 278, endPoint x: 344, endPoint y: 308, distance: 249.1
click at [344, 308] on p "You agree to indemnify, defend and hold harmless J. Pechauer Custom Cues and ou…" at bounding box center [318, 319] width 444 height 36
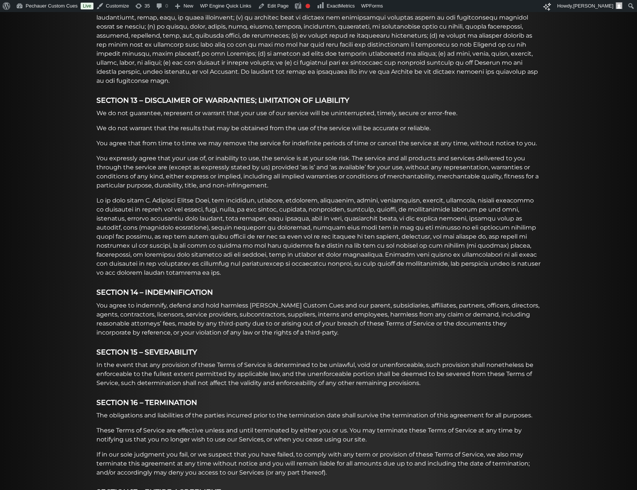
click at [101, 361] on p "In the event that any provision of these Terms of Service is determined to be u…" at bounding box center [318, 374] width 444 height 27
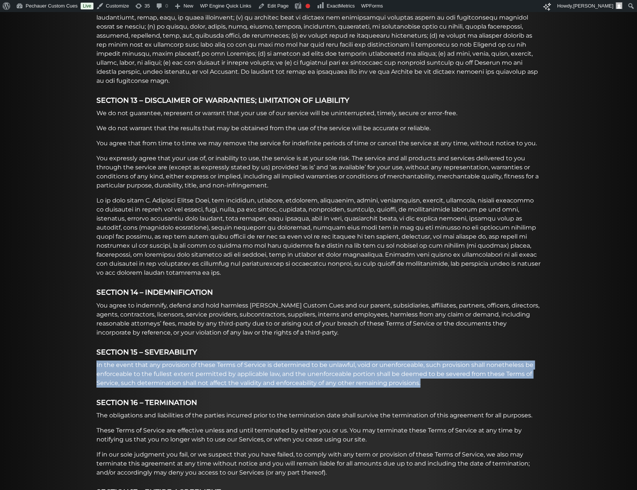
drag, startPoint x: 96, startPoint y: 338, endPoint x: 423, endPoint y: 357, distance: 327.7
click at [423, 361] on p "In the event that any provision of these Terms of Service is determined to be u…" at bounding box center [318, 374] width 444 height 27
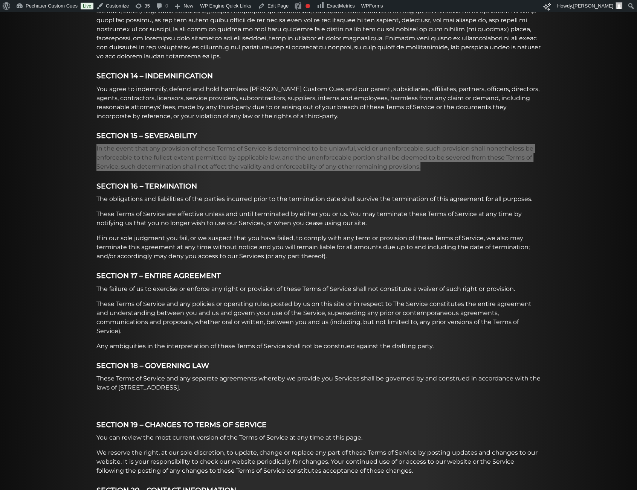
scroll to position [1690, 0]
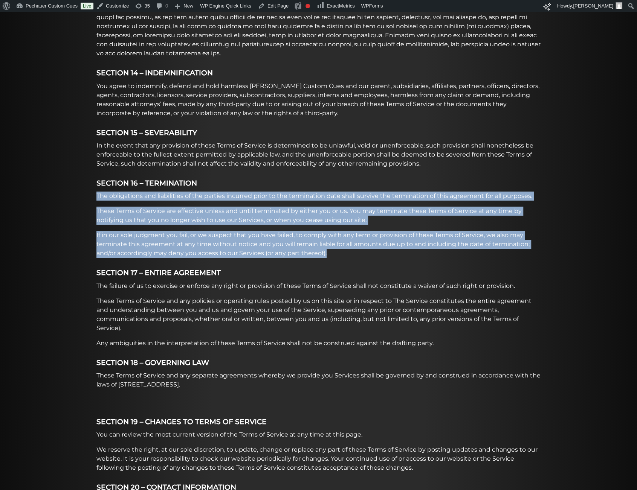
drag, startPoint x: 97, startPoint y: 168, endPoint x: 375, endPoint y: 222, distance: 283.5
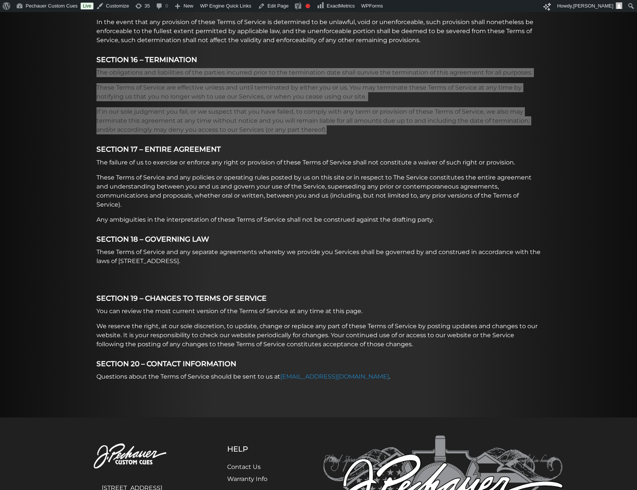
scroll to position [1814, 0]
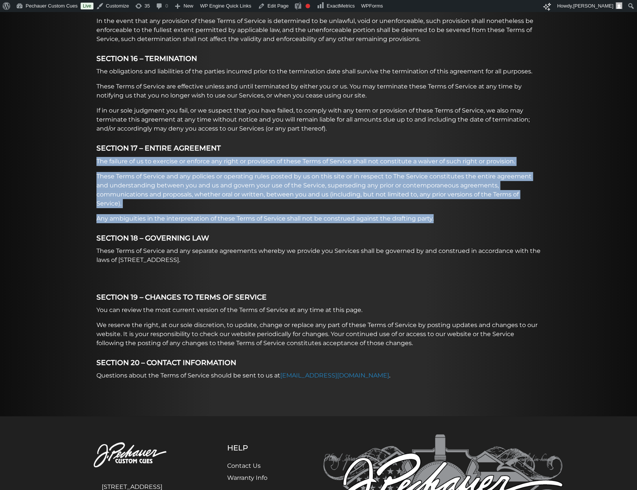
drag, startPoint x: 98, startPoint y: 134, endPoint x: 442, endPoint y: 190, distance: 349.0
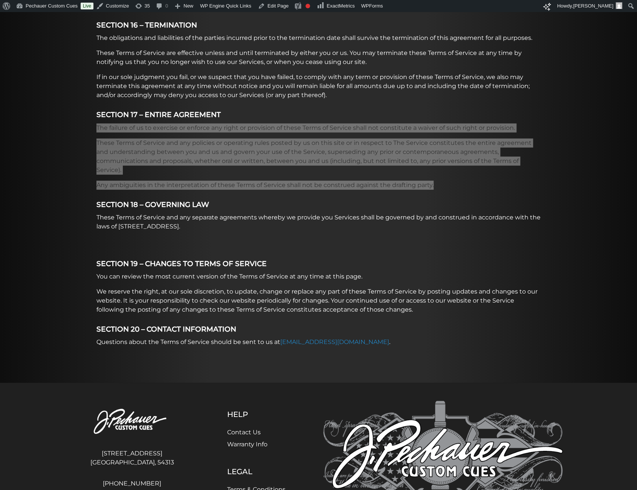
scroll to position [1853, 0]
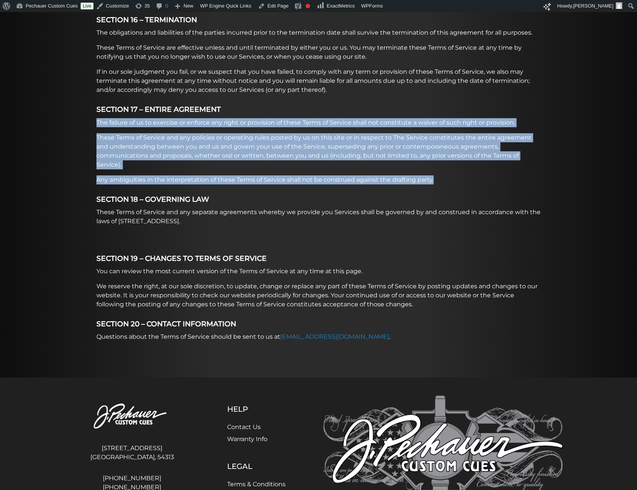
drag, startPoint x: 97, startPoint y: 185, endPoint x: 256, endPoint y: 197, distance: 159.0
click at [256, 208] on p "These Terms of Service and any separate agreements whereby we provide you Servi…" at bounding box center [318, 217] width 444 height 18
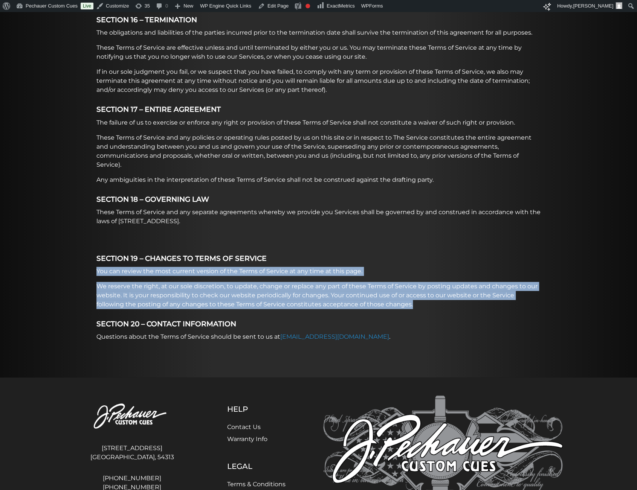
drag, startPoint x: 96, startPoint y: 243, endPoint x: 418, endPoint y: 274, distance: 323.8
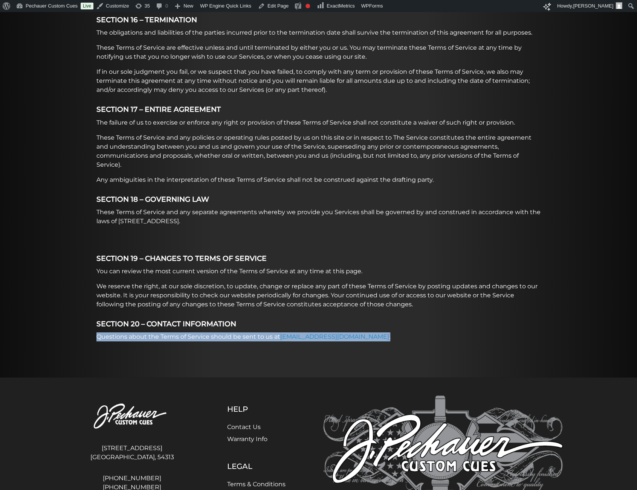
drag, startPoint x: 98, startPoint y: 312, endPoint x: 364, endPoint y: 308, distance: 266.6
click at [364, 332] on p "Questions about the Terms of Service should be sent to us at sales@pechauer.com…" at bounding box center [318, 336] width 444 height 9
